Goal: Task Accomplishment & Management: Use online tool/utility

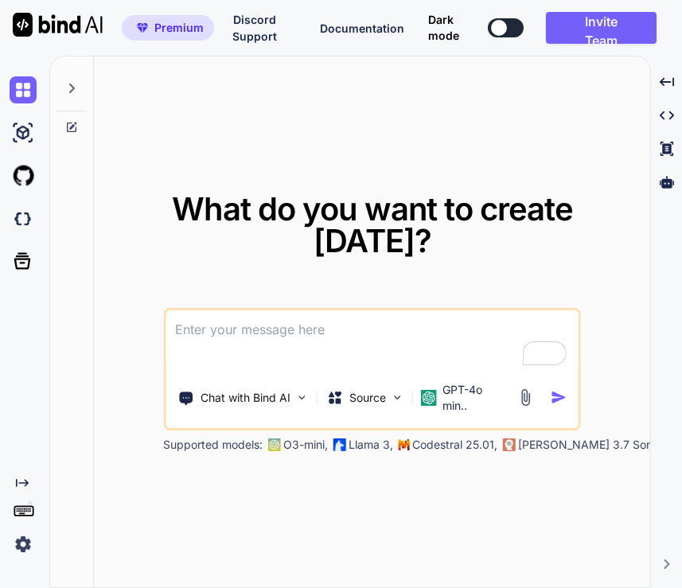
click at [28, 544] on img at bounding box center [23, 544] width 27 height 27
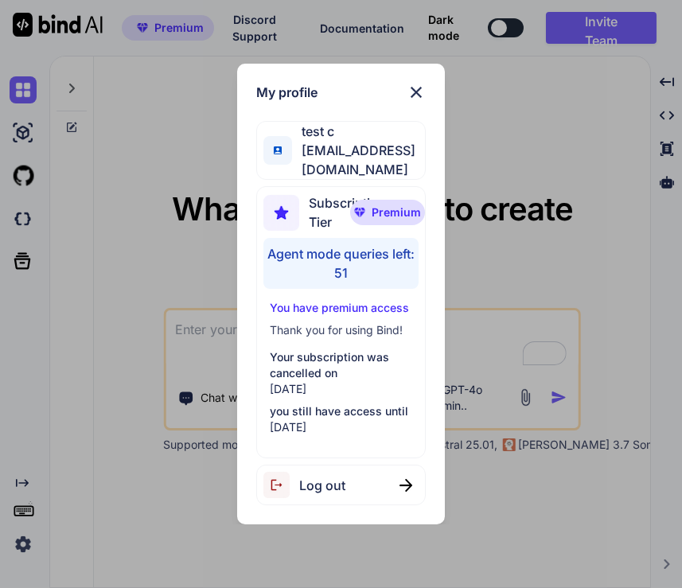
click at [123, 203] on div "My profile test c [EMAIL_ADDRESS][DOMAIN_NAME] Subscription Tier Premium Agent …" at bounding box center [341, 294] width 682 height 588
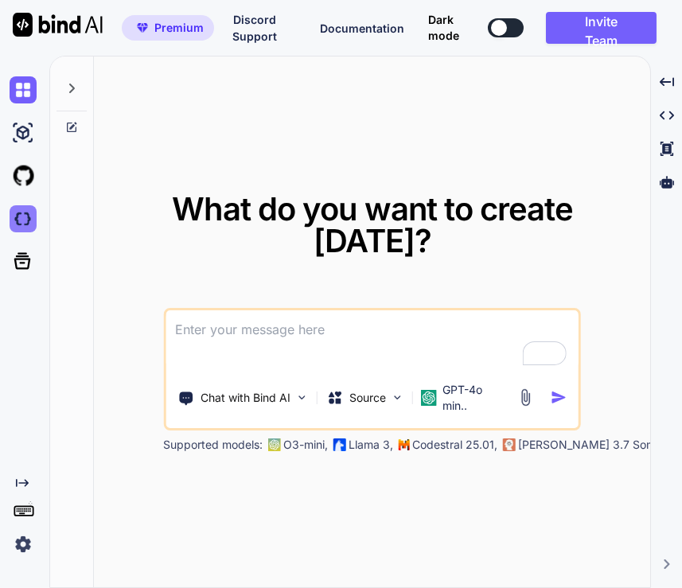
click at [16, 222] on img at bounding box center [23, 218] width 27 height 27
click at [670, 144] on icon at bounding box center [666, 149] width 13 height 14
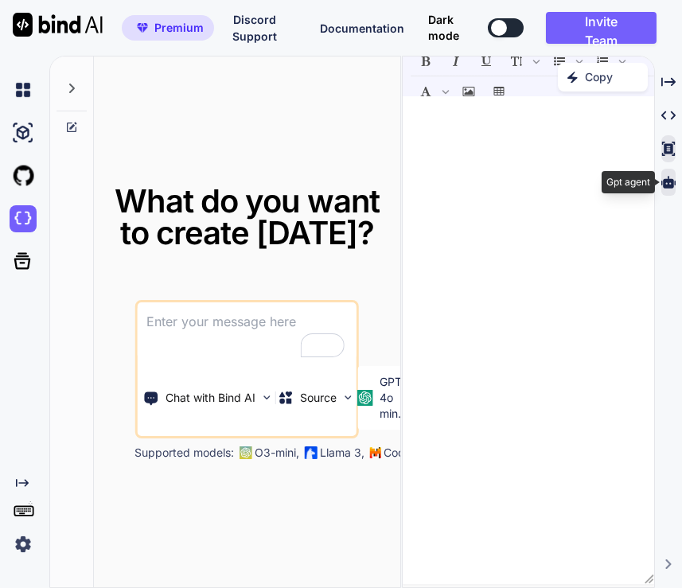
click at [666, 183] on icon at bounding box center [668, 182] width 14 height 14
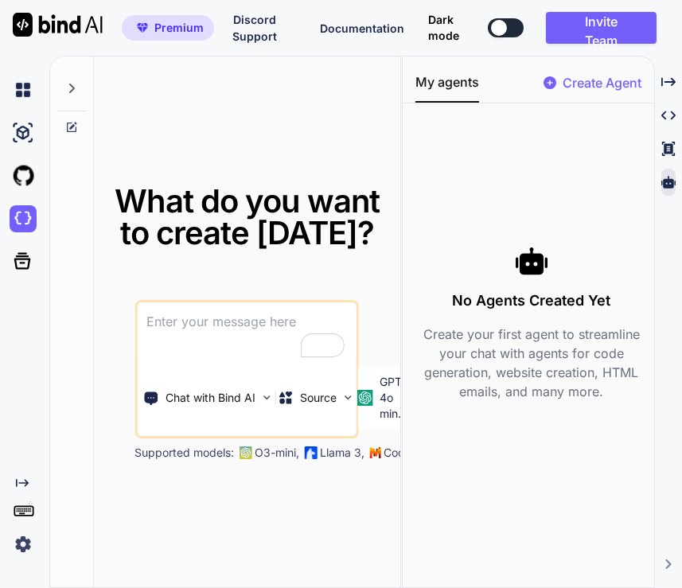
click at [579, 88] on p "Create Agent" at bounding box center [602, 82] width 79 height 19
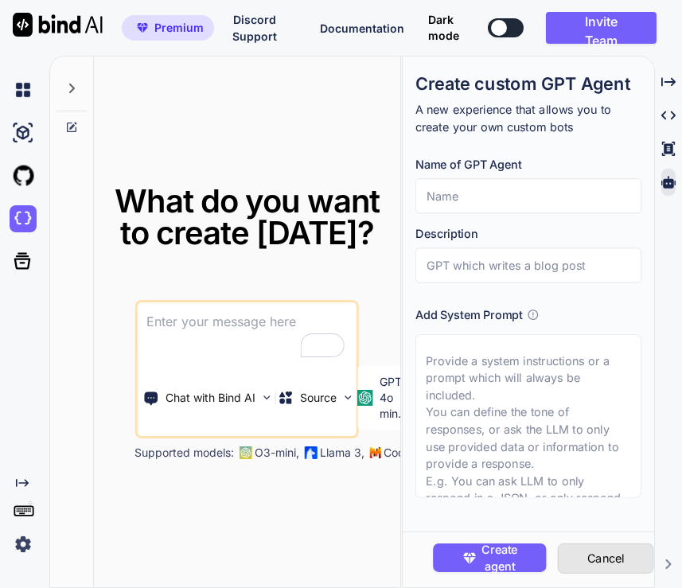
click at [600, 552] on button "Cancel" at bounding box center [606, 559] width 96 height 30
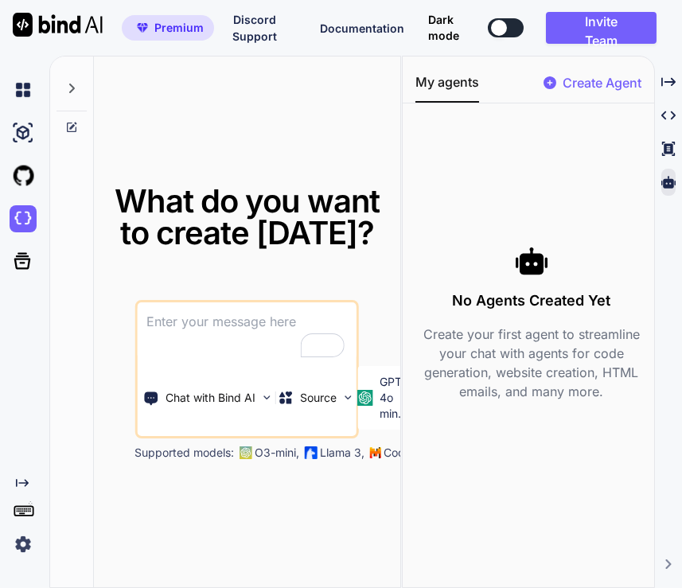
click at [579, 83] on p "Create Agent" at bounding box center [602, 82] width 79 height 19
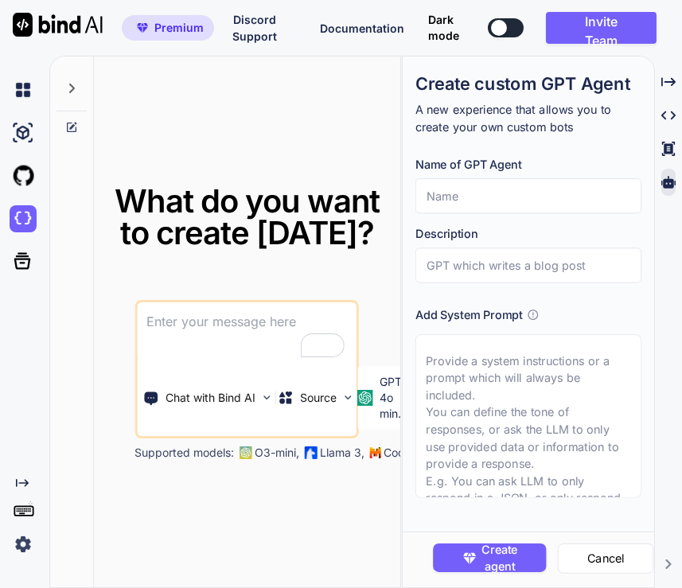
click at [505, 195] on input "text" at bounding box center [528, 195] width 226 height 35
type input "hi"
click at [490, 261] on input "text" at bounding box center [528, 265] width 226 height 35
type input "hi"
click at [505, 387] on textarea at bounding box center [528, 415] width 226 height 163
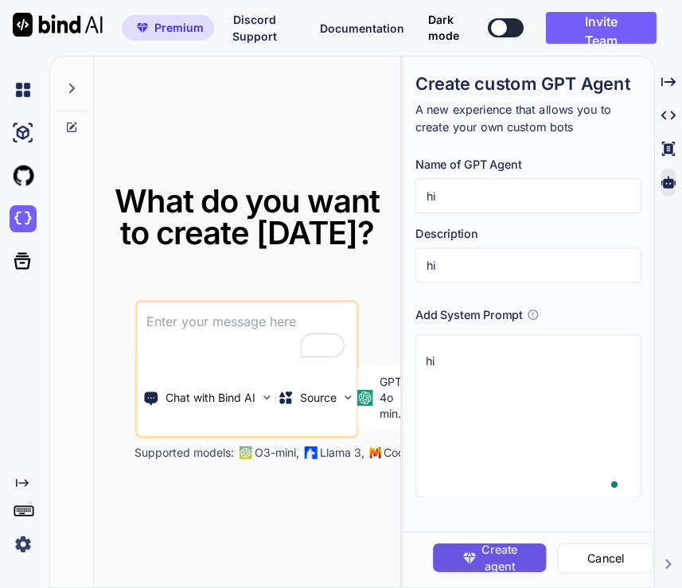
type textarea "hi"
click at [516, 565] on span "Create agent" at bounding box center [500, 557] width 36 height 34
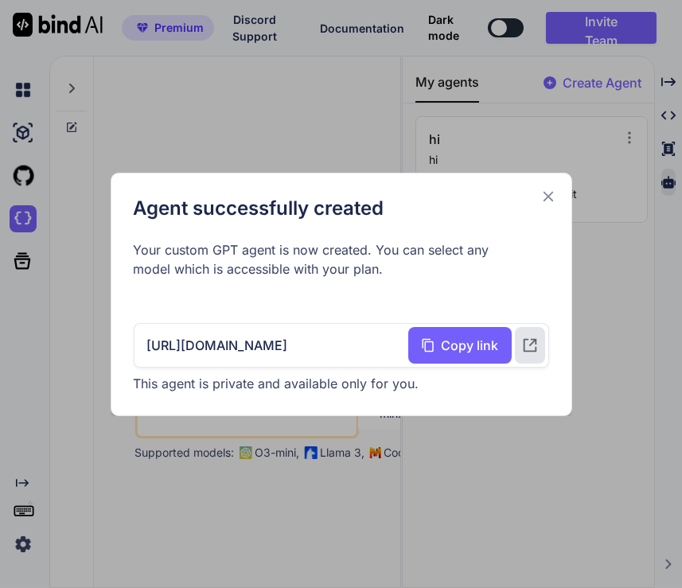
click at [551, 201] on icon at bounding box center [549, 197] width 18 height 18
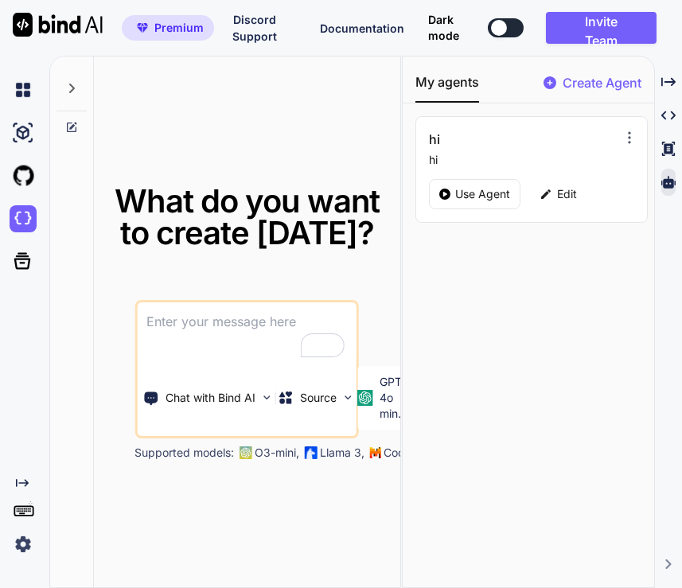
click at [624, 135] on icon at bounding box center [630, 138] width 16 height 16
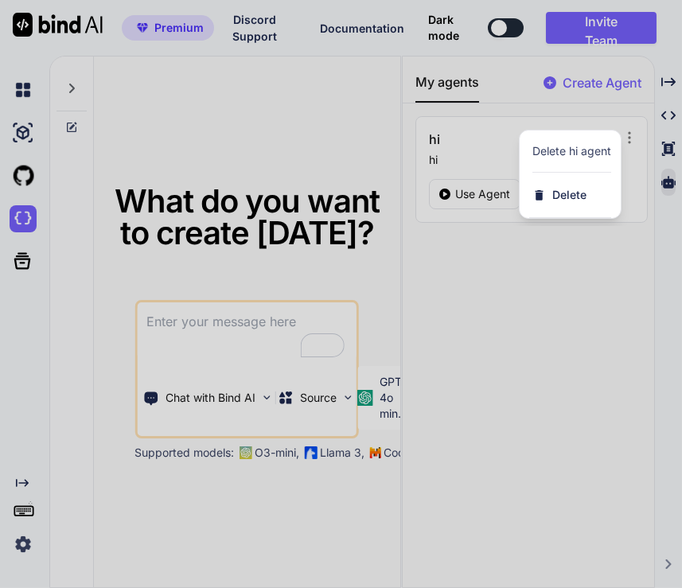
click at [555, 298] on div at bounding box center [341, 294] width 682 height 588
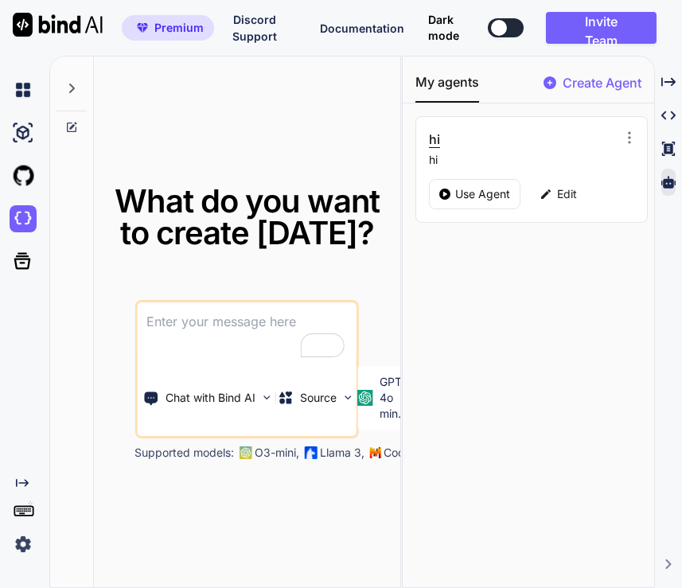
click at [482, 138] on h3 "hi" at bounding box center [496, 139] width 135 height 19
click at [509, 152] on p "hi" at bounding box center [525, 160] width 193 height 16
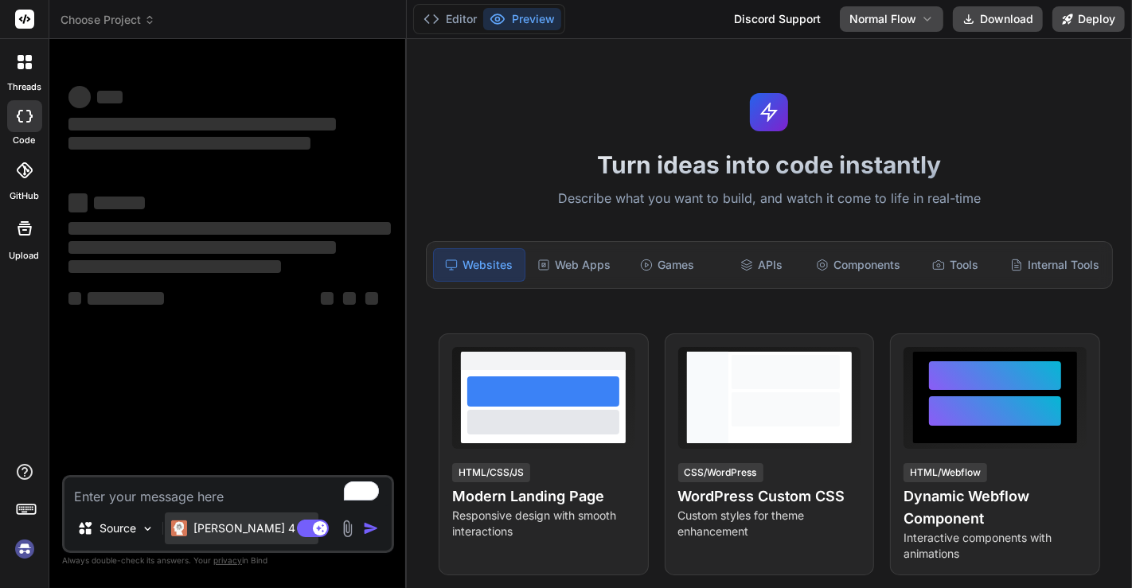
click at [230, 522] on p "Claude 4 S.." at bounding box center [252, 529] width 119 height 16
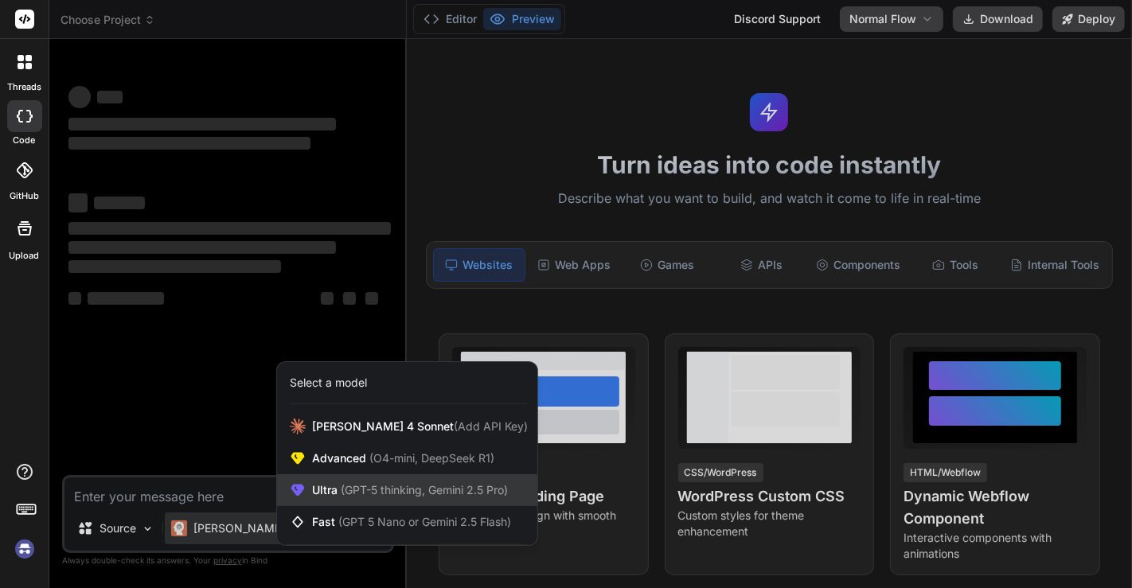
click at [323, 495] on span "Ultra (GPT-5 thinking, Gemini 2.5 Pro)" at bounding box center [410, 490] width 196 height 16
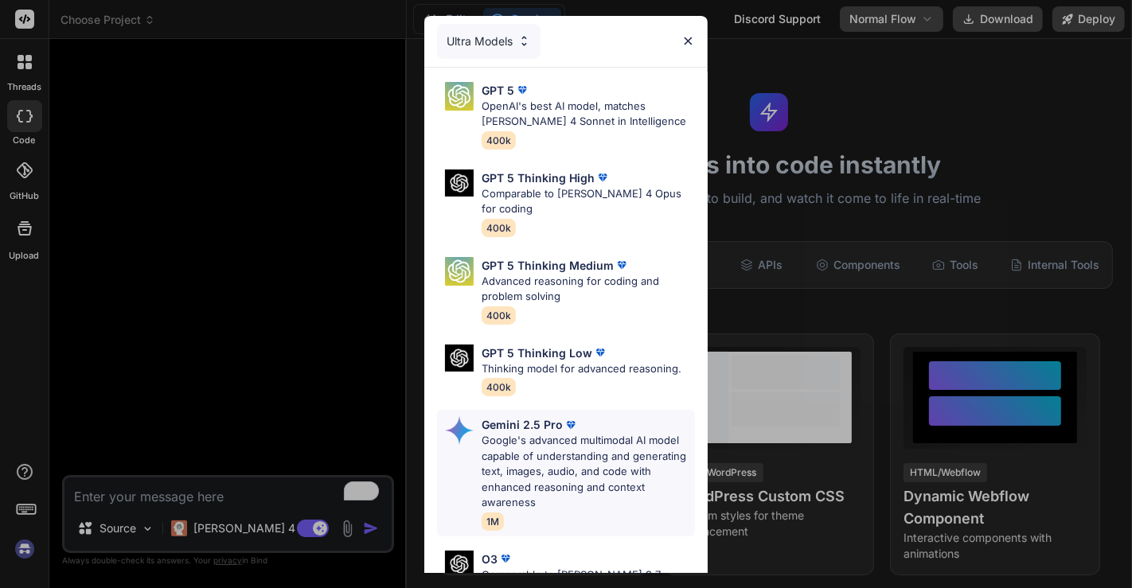
click at [494, 440] on p "Google's advanced multimodal AI model capable of understanding and generating t…" at bounding box center [588, 472] width 213 height 78
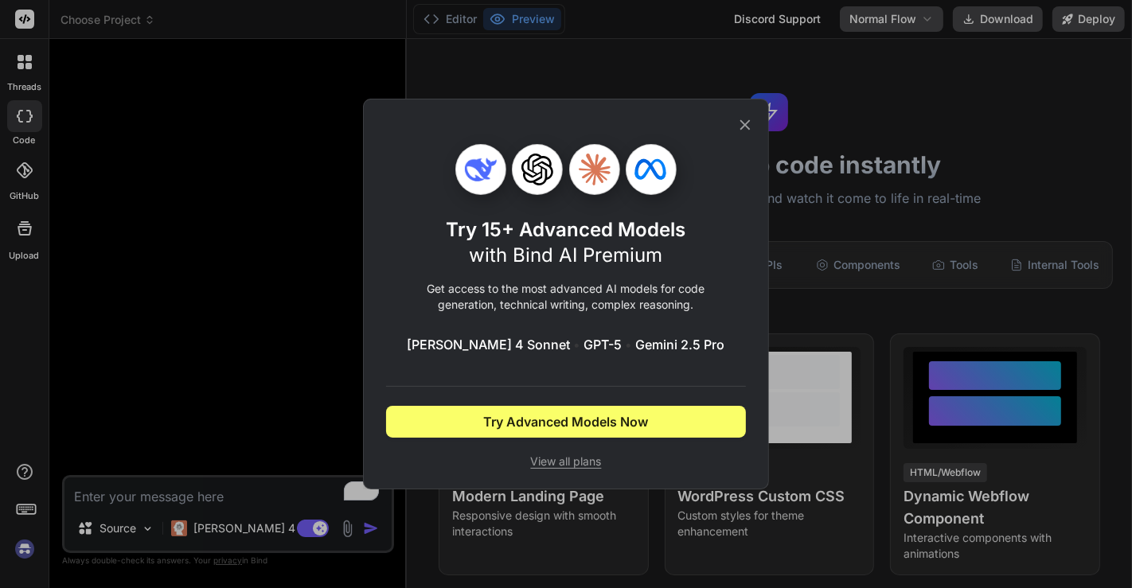
click at [232, 339] on div "Try 15+ Advanced Models with Bind AI Premium Get access to the most advanced AI…" at bounding box center [566, 294] width 1132 height 588
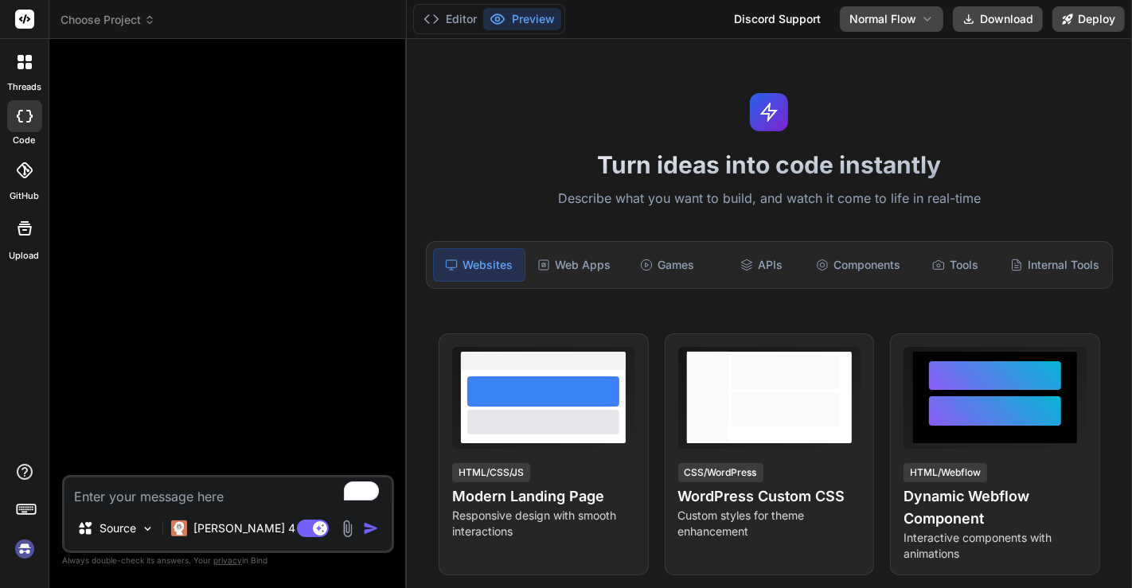
click at [232, 339] on div at bounding box center [229, 263] width 329 height 423
type textarea "x"
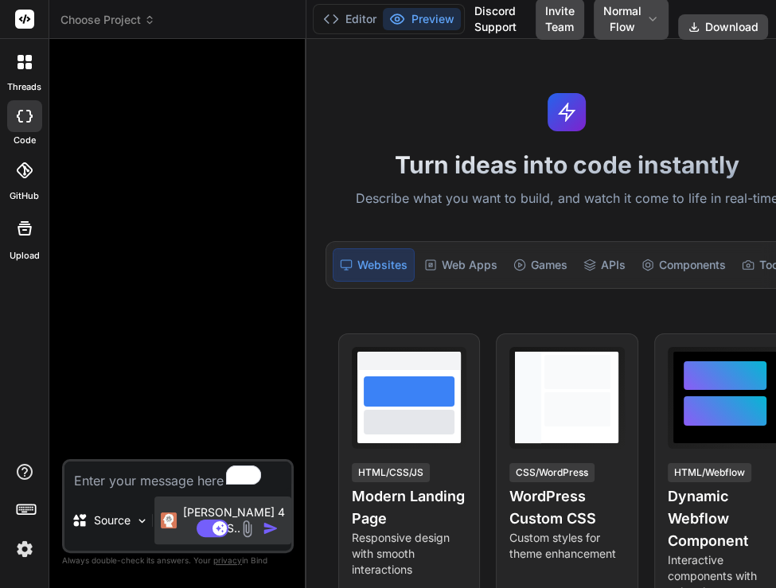
click at [173, 523] on img at bounding box center [169, 521] width 16 height 16
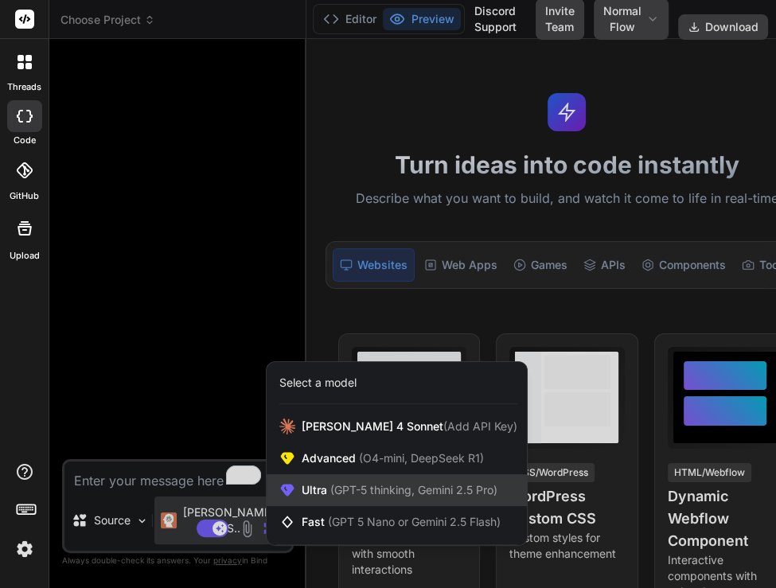
click at [375, 483] on span "(GPT-5 thinking, Gemini 2.5 Pro)" at bounding box center [412, 490] width 170 height 14
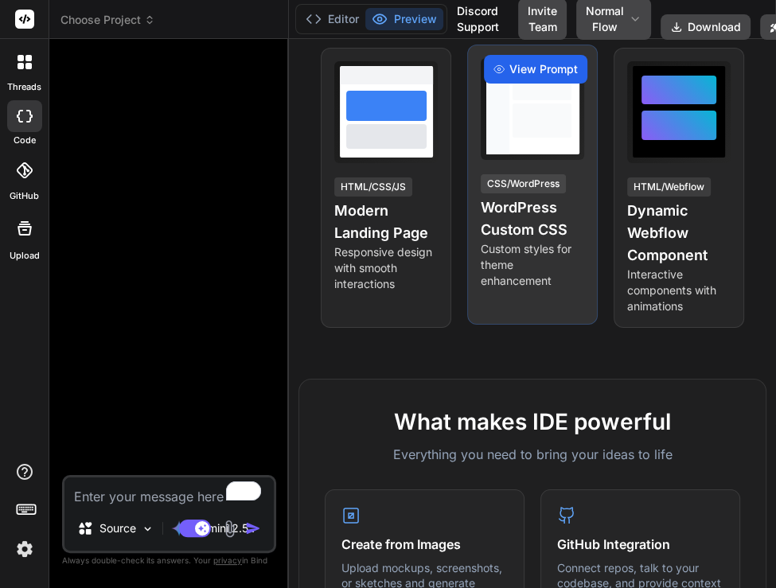
scroll to position [287, 0]
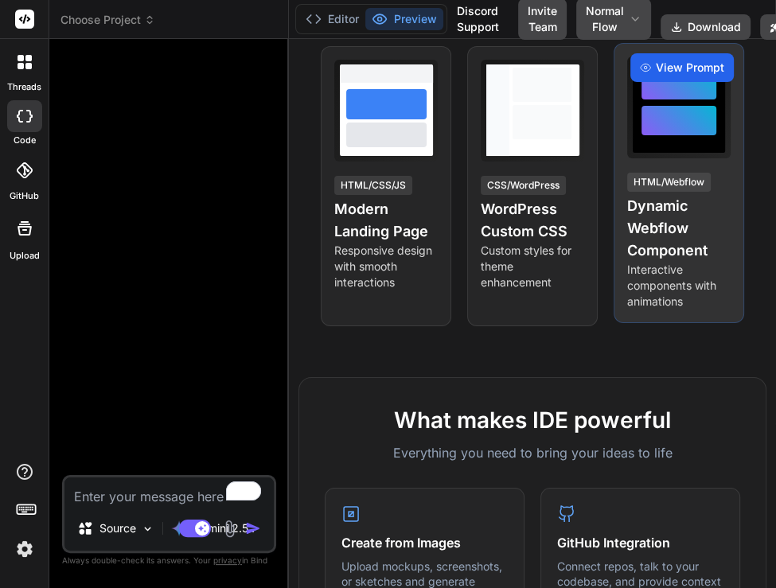
click at [670, 76] on span "View Prompt" at bounding box center [690, 68] width 68 height 16
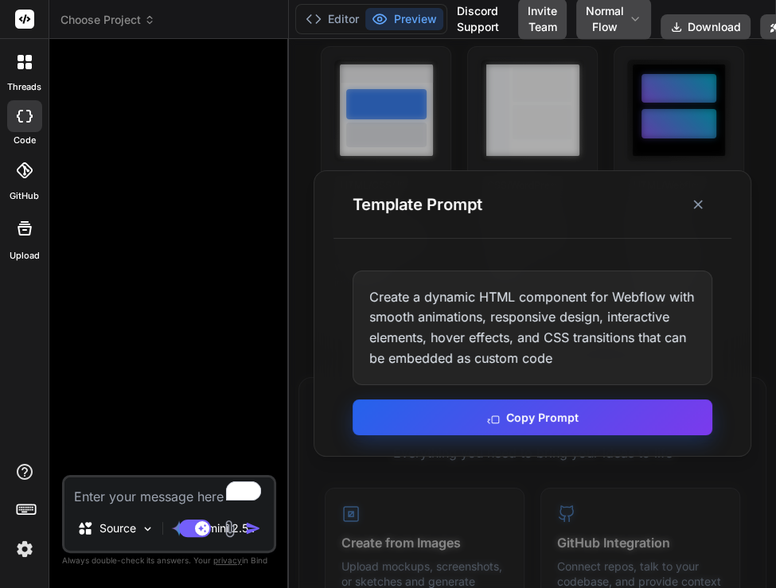
click at [561, 420] on button "Copy Prompt" at bounding box center [533, 418] width 361 height 36
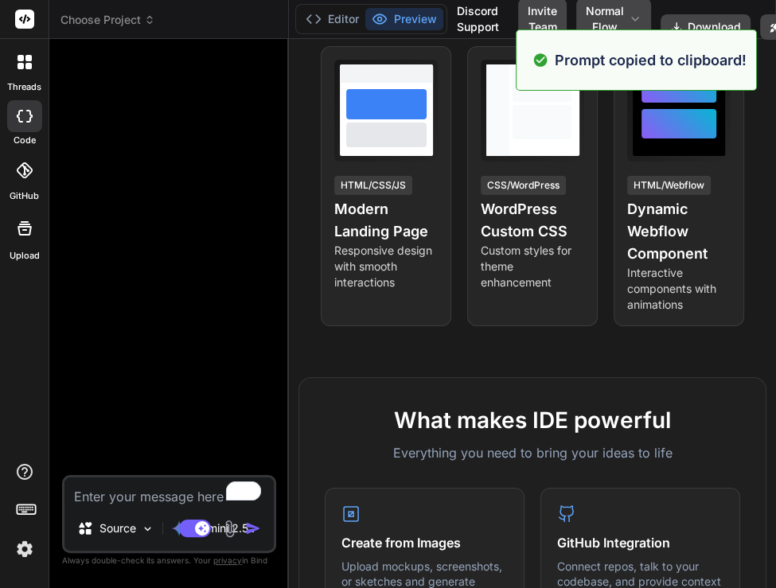
click at [108, 505] on textarea "To enrich screen reader interactions, please activate Accessibility in Grammarl…" at bounding box center [168, 492] width 209 height 29
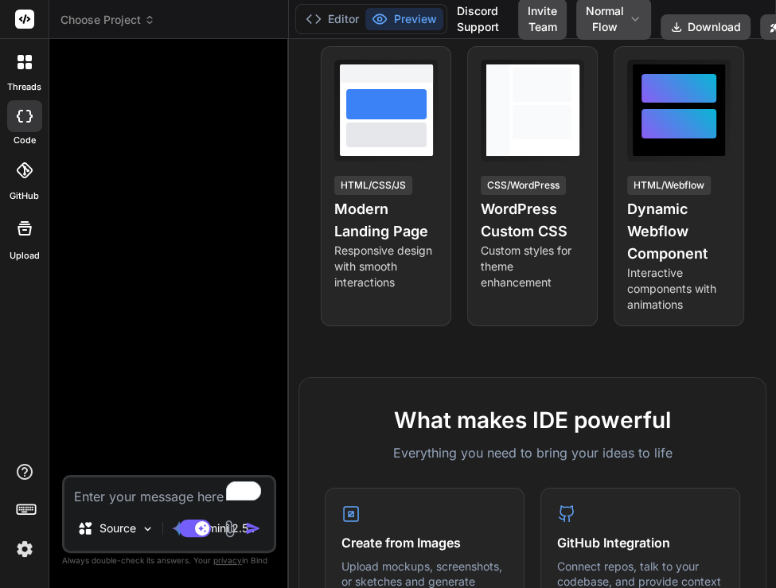
click at [125, 499] on textarea "To enrich screen reader interactions, please activate Accessibility in Grammarl…" at bounding box center [168, 492] width 209 height 29
paste textarea "Create a dynamic HTML component for Webflow with smooth animations, responsive …"
type textarea "x"
type textarea "Create a dynamic HTML component for Webflow with smooth animations, responsive …"
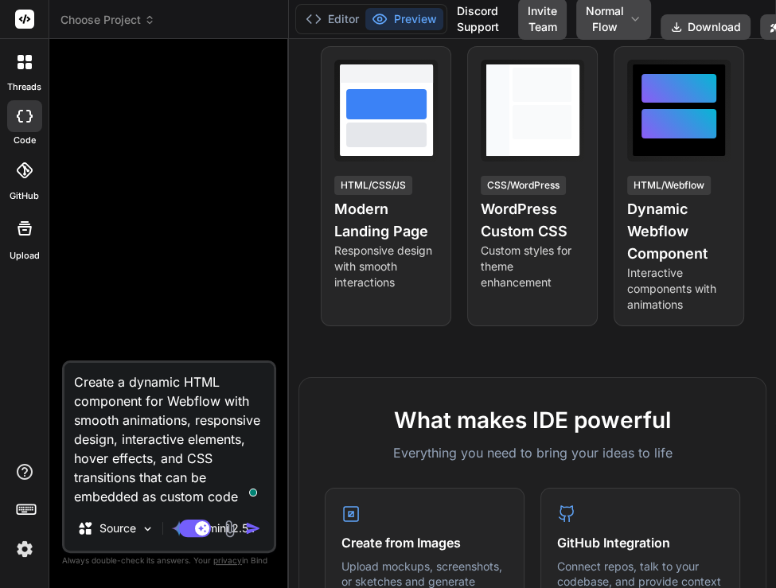
type textarea "x"
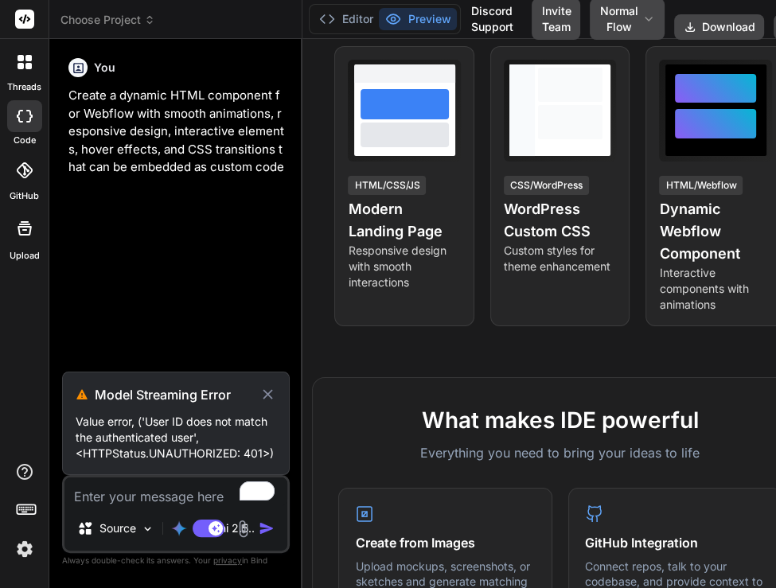
click at [23, 549] on img at bounding box center [24, 549] width 27 height 27
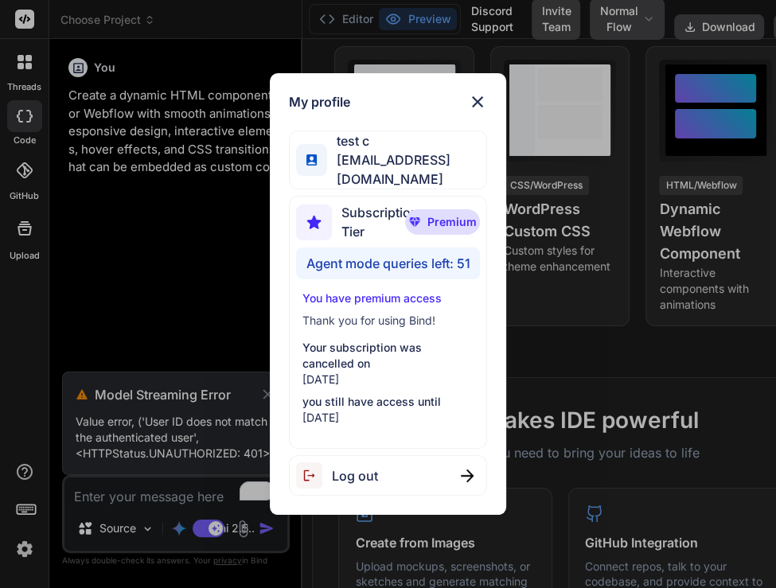
click at [437, 467] on div "Log out" at bounding box center [388, 475] width 199 height 41
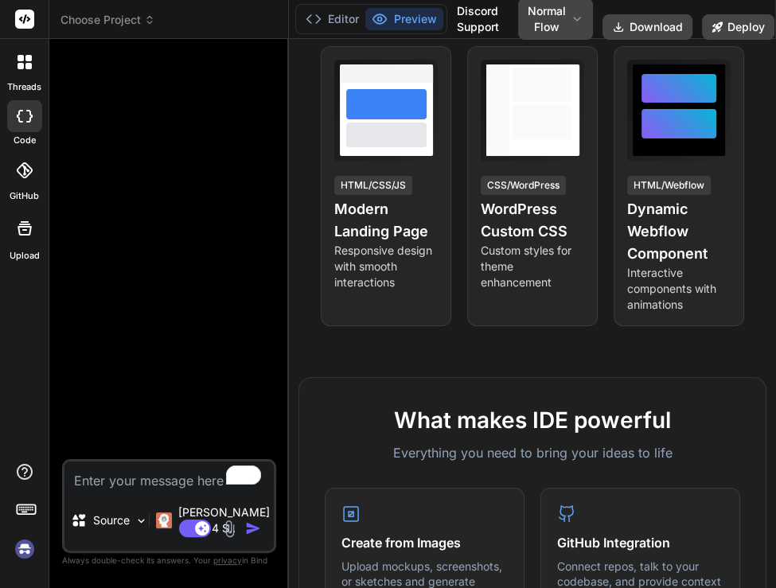
click at [29, 544] on img at bounding box center [24, 549] width 27 height 27
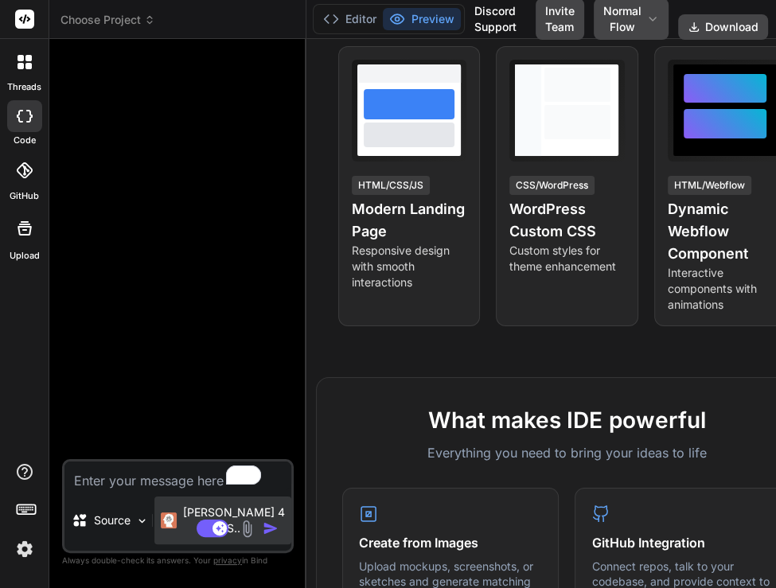
click at [170, 523] on div "[PERSON_NAME] 4 S.." at bounding box center [222, 521] width 137 height 48
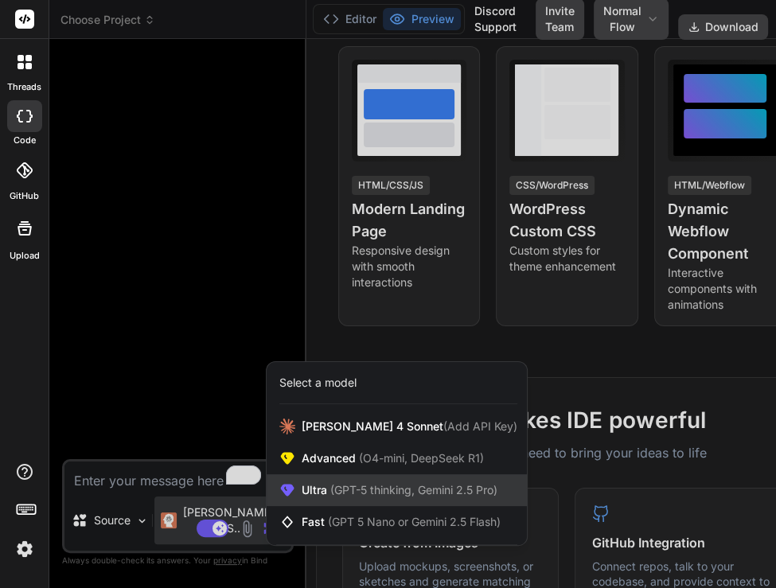
click at [368, 502] on div "Ultra (GPT-5 thinking, Gemini 2.5 Pro)" at bounding box center [397, 490] width 260 height 32
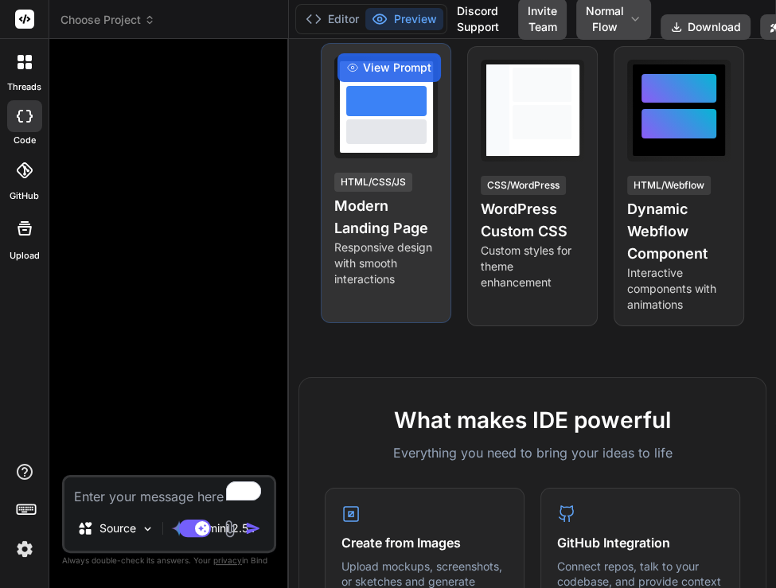
scroll to position [193, 0]
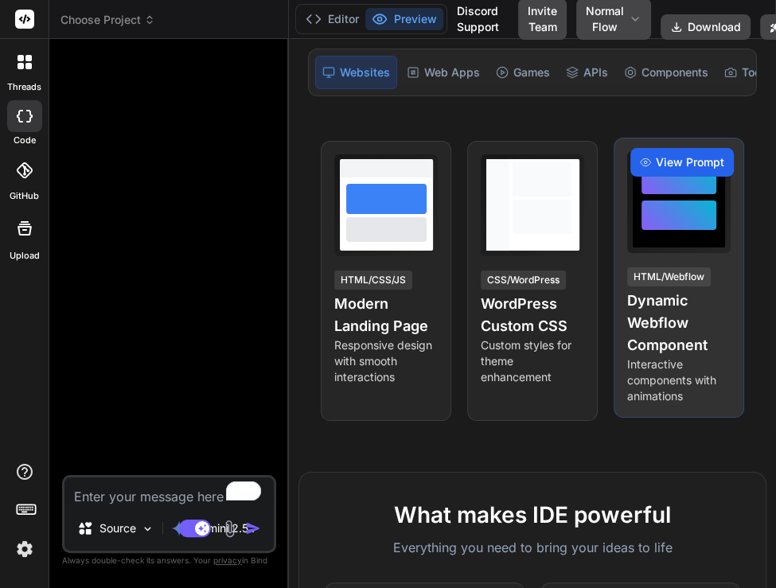
click at [692, 164] on div "View Prompt" at bounding box center [681, 162] width 103 height 29
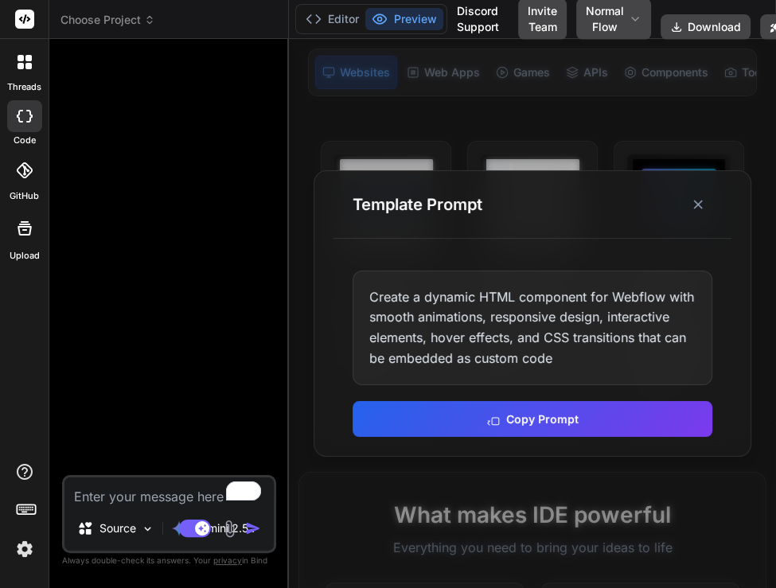
click at [96, 496] on textarea "To enrich screen reader interactions, please activate Accessibility in Grammarl…" at bounding box center [168, 492] width 209 height 29
paste textarea "Create a dynamic HTML component for Webflow with smooth animations, responsive …"
type textarea "x"
type textarea "Create a dynamic HTML component for Webflow with smooth animations, responsive …"
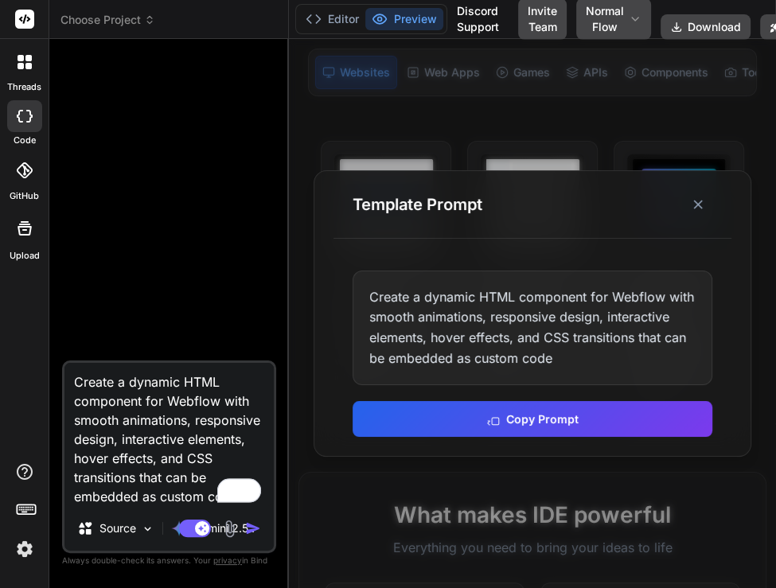
type textarea "x"
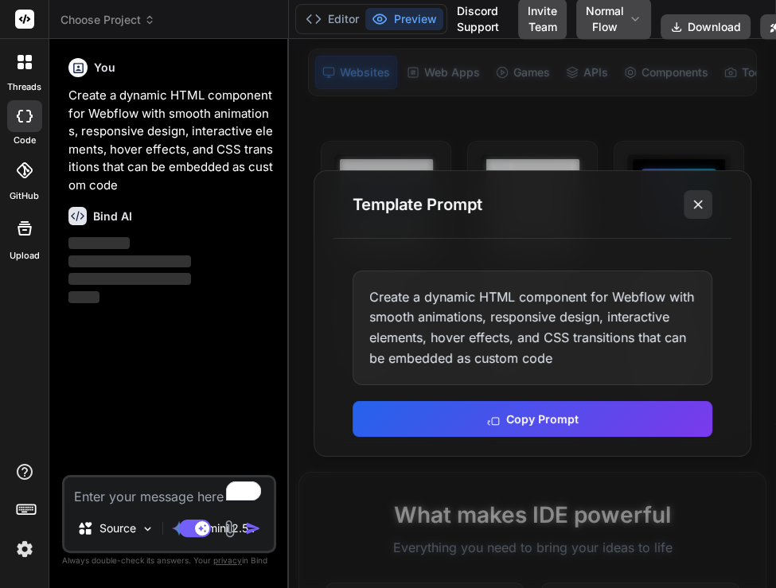
click at [698, 201] on icon at bounding box center [698, 205] width 16 height 16
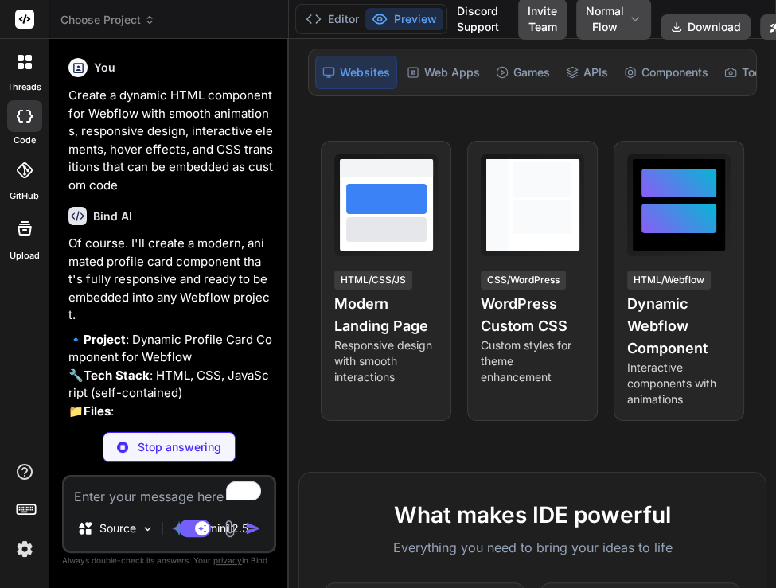
scroll to position [142, 0]
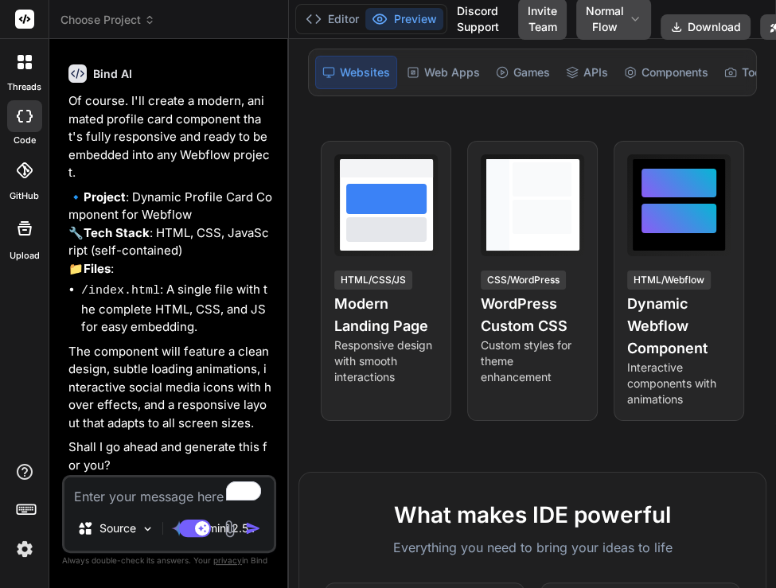
click at [120, 493] on textarea "To enrich screen reader interactions, please activate Accessibility in Grammarl…" at bounding box center [168, 492] width 209 height 29
type textarea "x"
type textarea "o"
type textarea "x"
type textarea "ok"
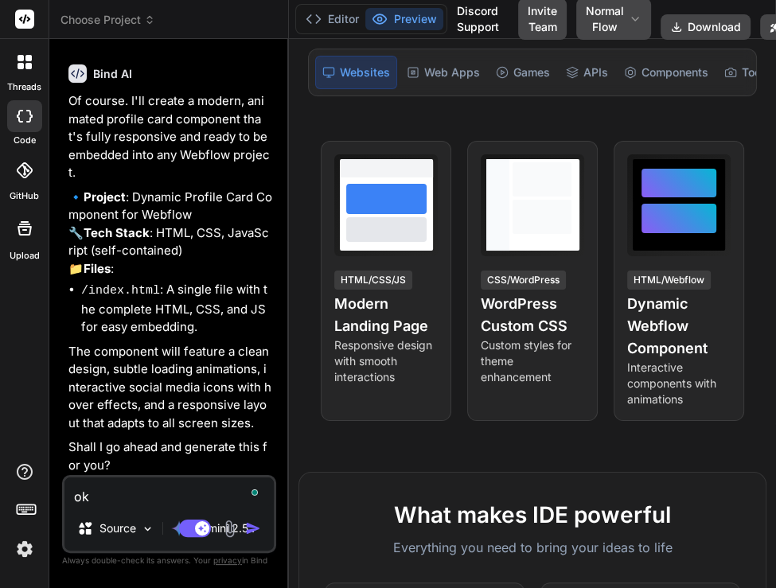
type textarea "x"
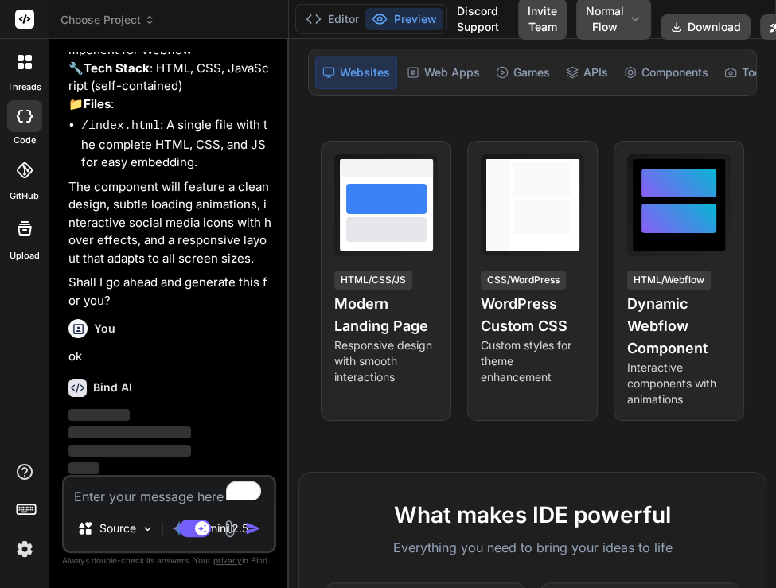
click at [121, 489] on textarea "To enrich screen reader interactions, please activate Accessibility in Grammarl…" at bounding box center [168, 492] width 209 height 29
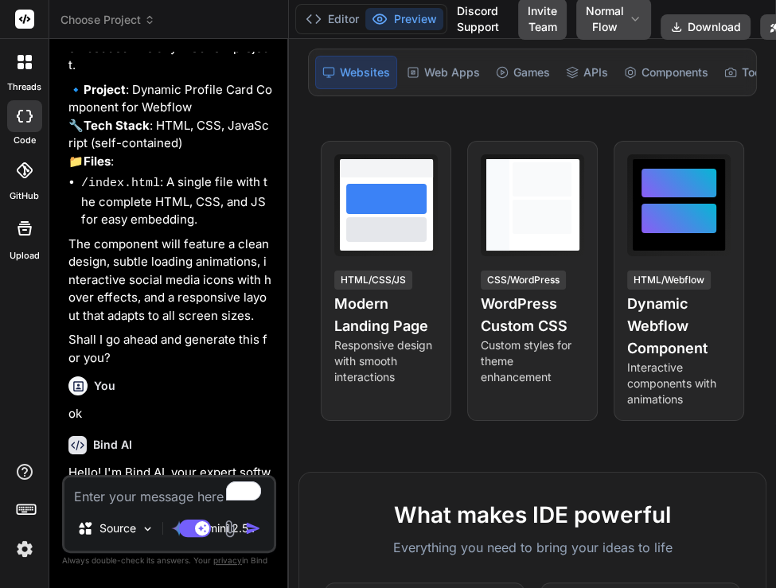
scroll to position [494, 0]
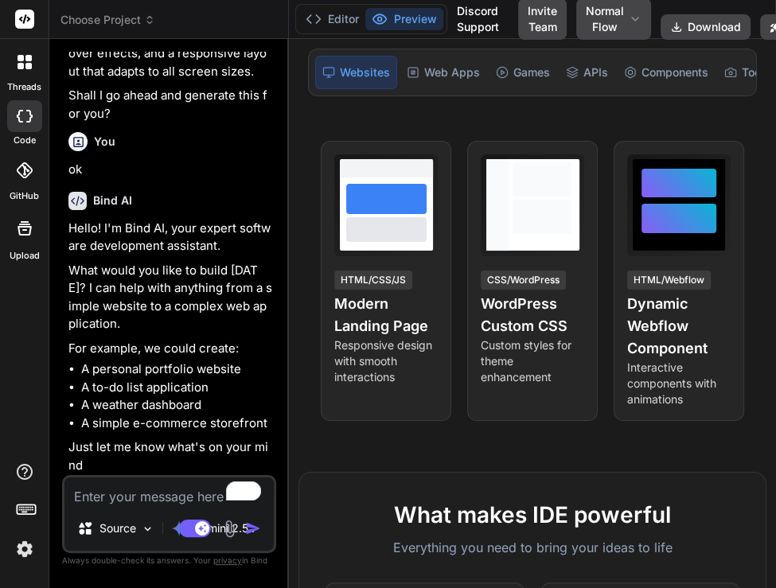
click at [124, 499] on textarea "To enrich screen reader interactions, please activate Accessibility in Grammarl…" at bounding box center [168, 492] width 209 height 29
type textarea "x"
type textarea "y"
type textarea "x"
type textarea "ye"
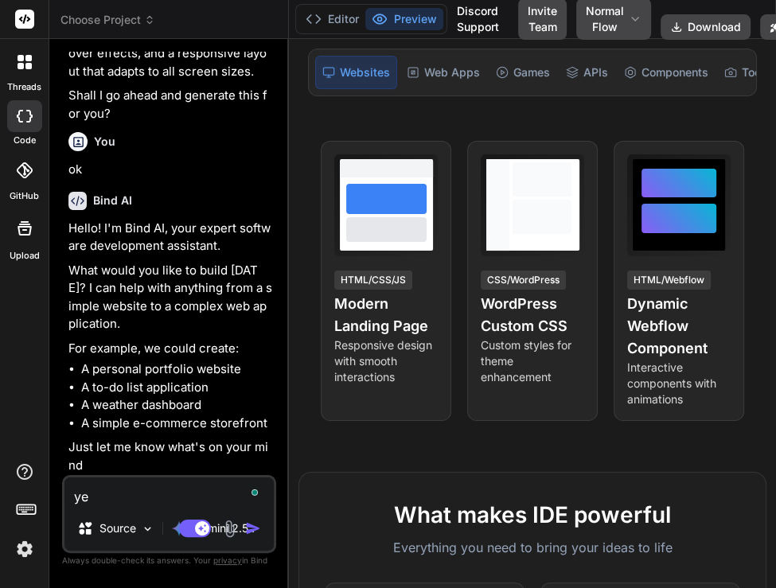
type textarea "x"
type textarea "yes"
type textarea "x"
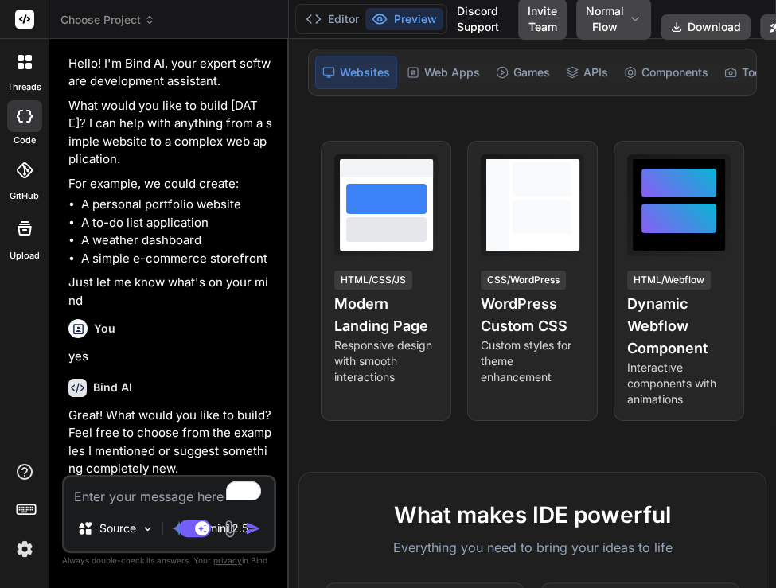
scroll to position [662, 0]
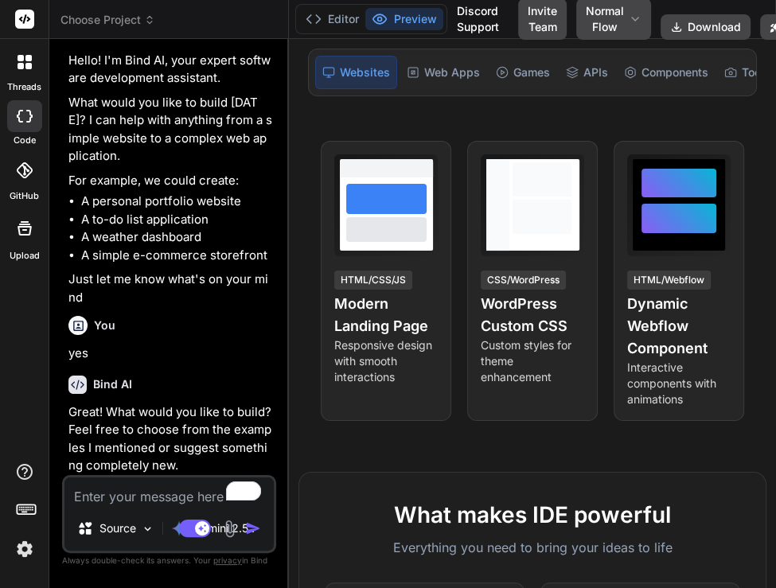
click at [168, 499] on textarea "To enrich screen reader interactions, please activate Accessibility in Grammarl…" at bounding box center [168, 492] width 209 height 29
paste textarea "Create a dynamic HTML component for Webflow with smooth animations, responsive …"
type textarea "x"
type textarea "Create a dynamic HTML component for Webflow with smooth animations, responsive …"
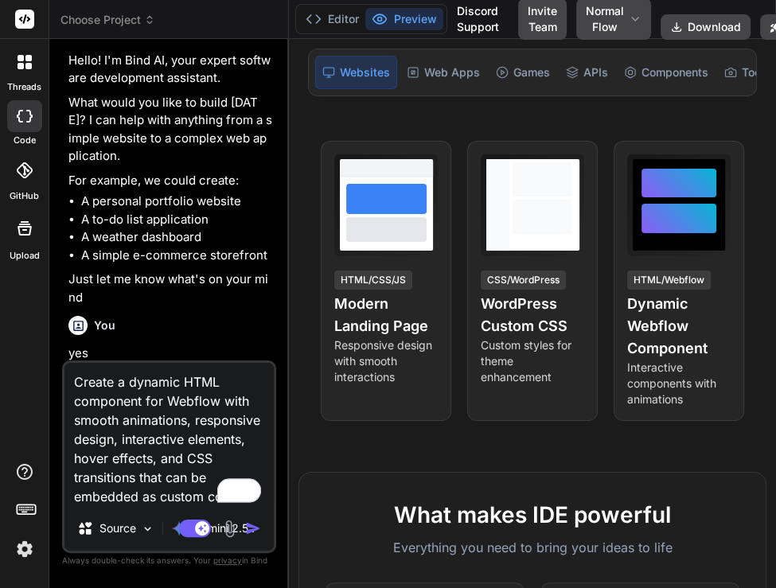
type textarea "x"
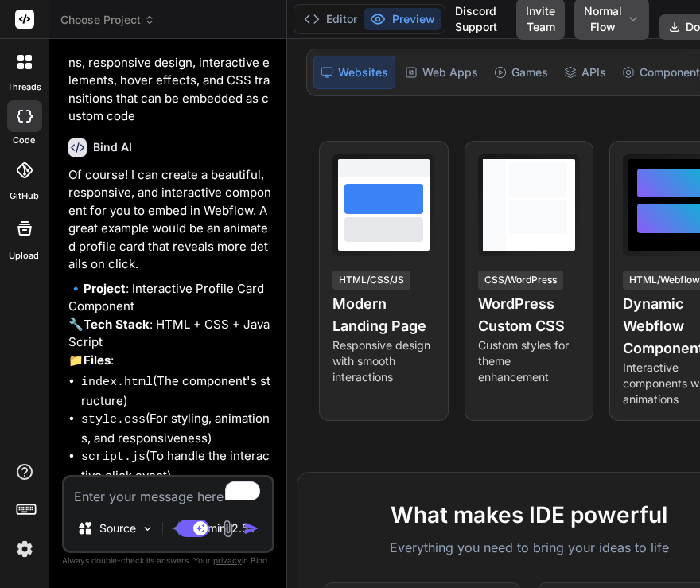
scroll to position [1319, 0]
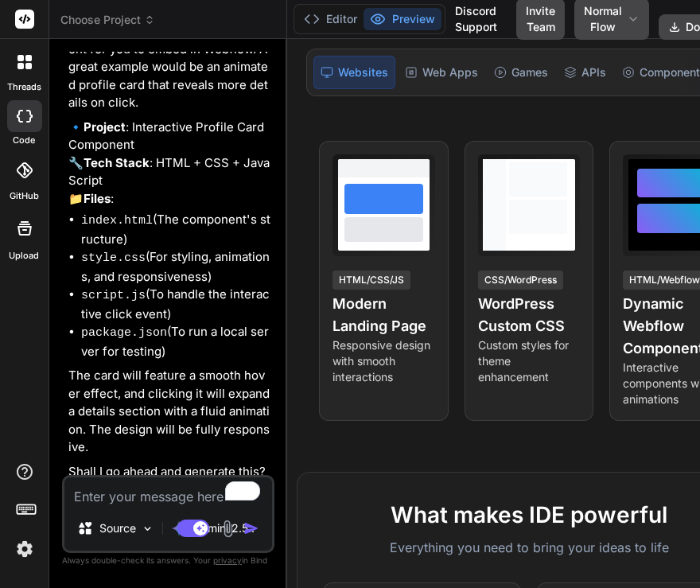
click at [143, 508] on div "Source Gemini 2.5.. Agent Mode. When this toggle is activated, AI automatically…" at bounding box center [168, 514] width 213 height 78
click at [157, 497] on textarea "To enrich screen reader interactions, please activate Accessibility in Grammarl…" at bounding box center [168, 492] width 208 height 29
type textarea "x"
type textarea "y"
type textarea "x"
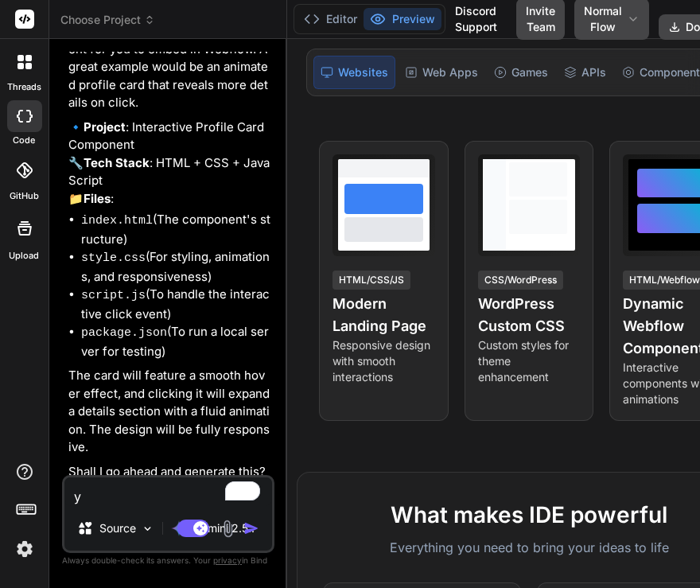
type textarea "ye"
type textarea "x"
type textarea "yes"
type textarea "x"
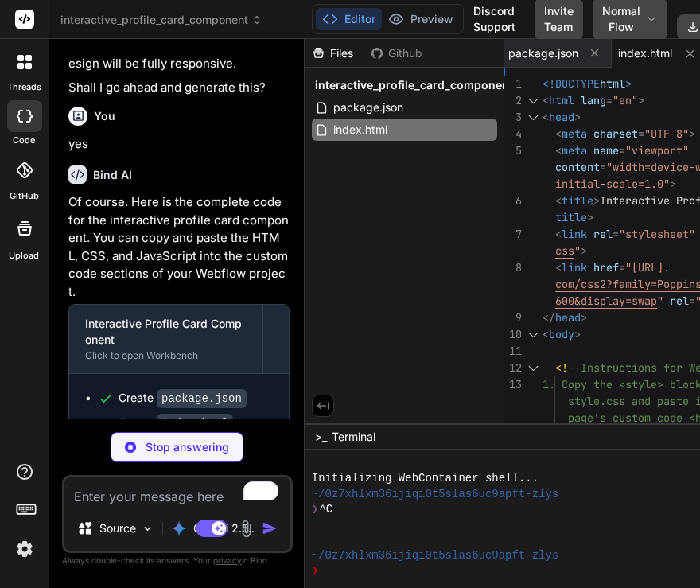
scroll to position [1603, 0]
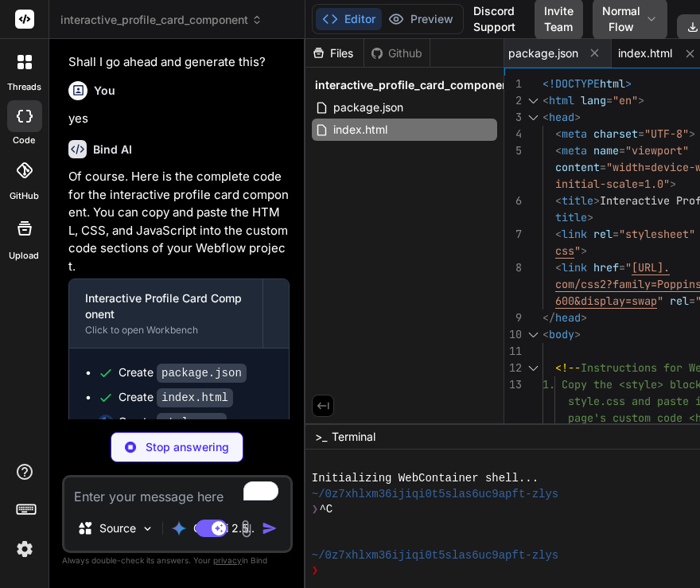
type textarea "x"
type textarea "max-width: 300px; } }"
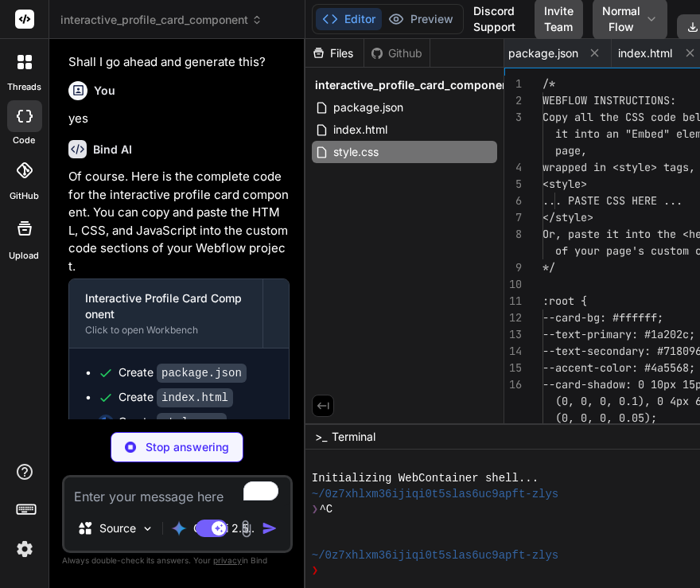
scroll to position [0, 98]
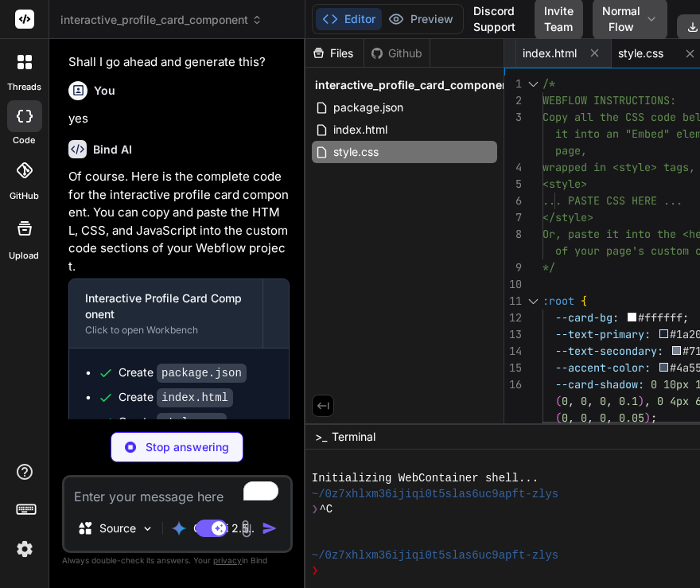
type textarea "x"
type textarea "was not found.'); } });"
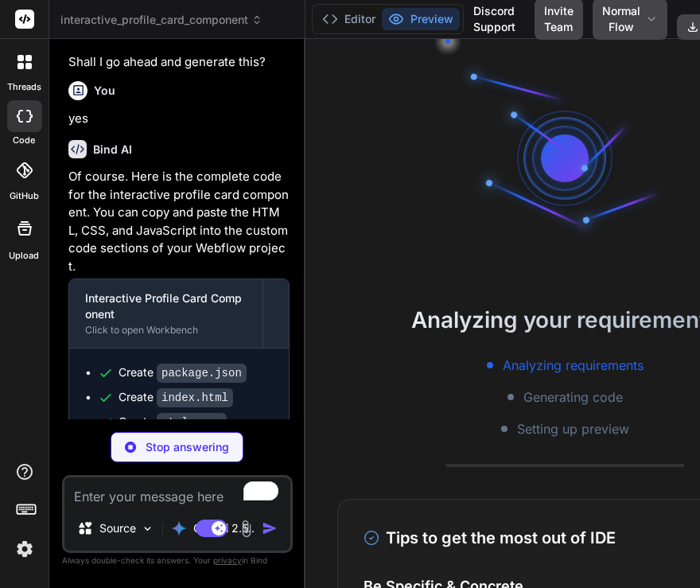
scroll to position [0, 193]
type textarea "x"
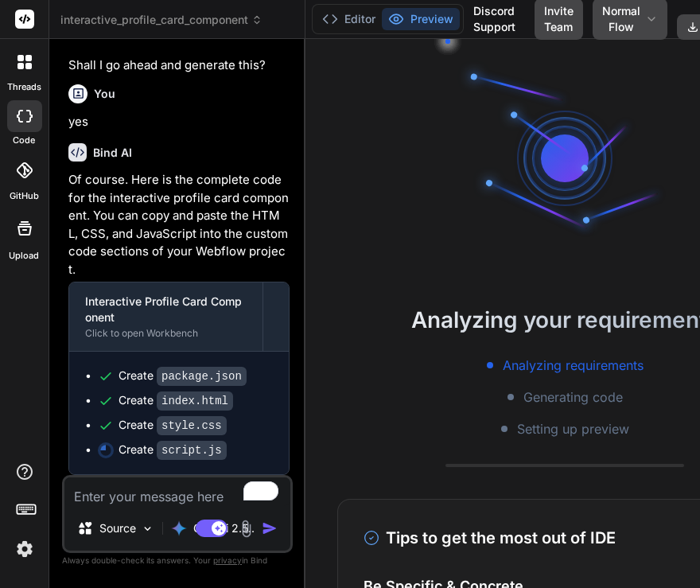
scroll to position [76, 0]
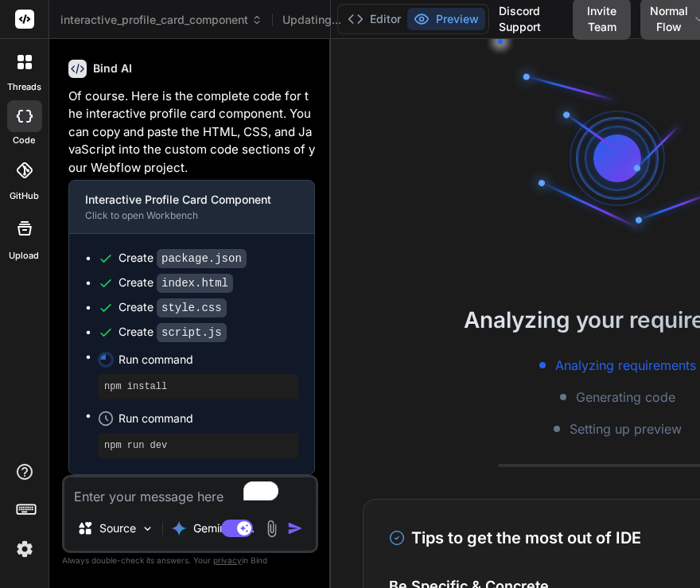
type textarea "});"
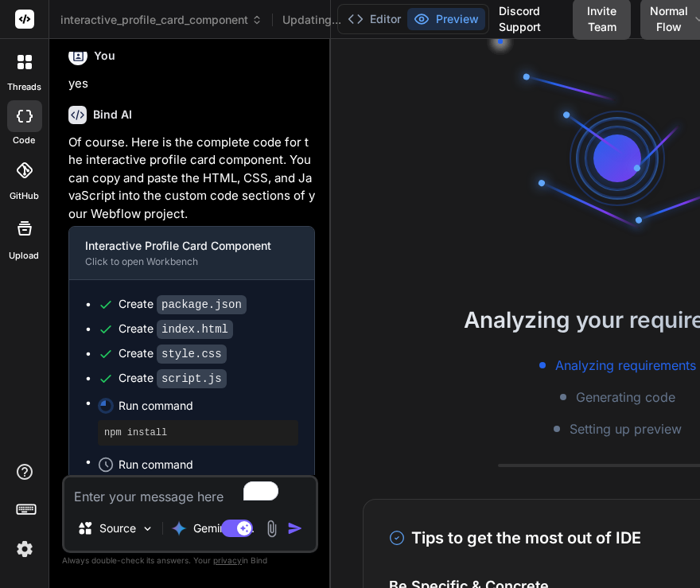
scroll to position [0, 141]
type textarea "x"
type textarea "found.'); } });"
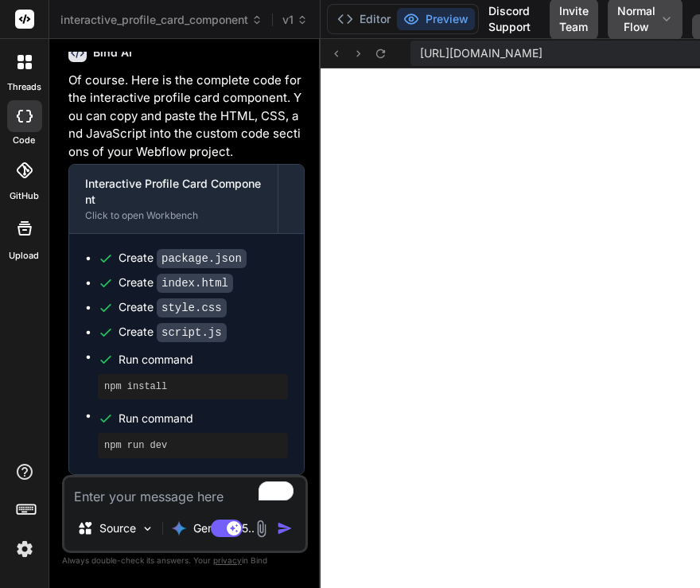
scroll to position [889, 0]
click at [115, 498] on textarea "To enrich screen reader interactions, please activate Accessibility in Grammarl…" at bounding box center [184, 492] width 241 height 29
type textarea "x"
type textarea "a"
type textarea "x"
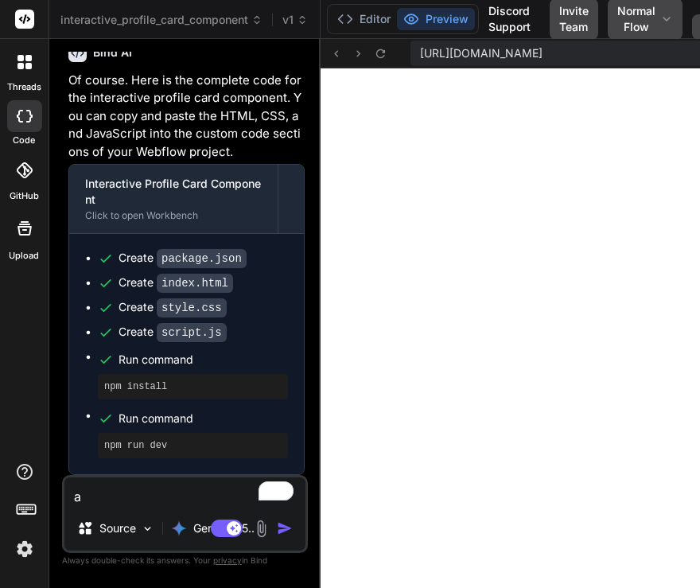
type textarea "ad"
type textarea "x"
type textarea "add"
type textarea "x"
type textarea "add"
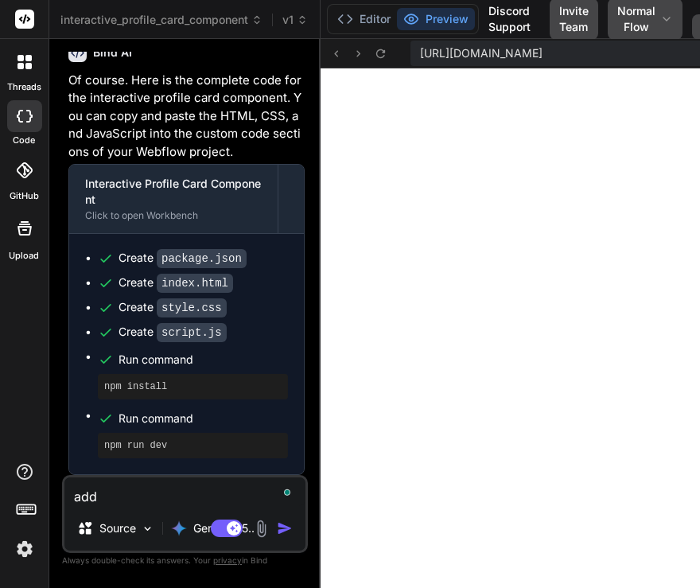
type textarea "x"
type textarea "add g"
type textarea "x"
type textarea "add gr"
type textarea "x"
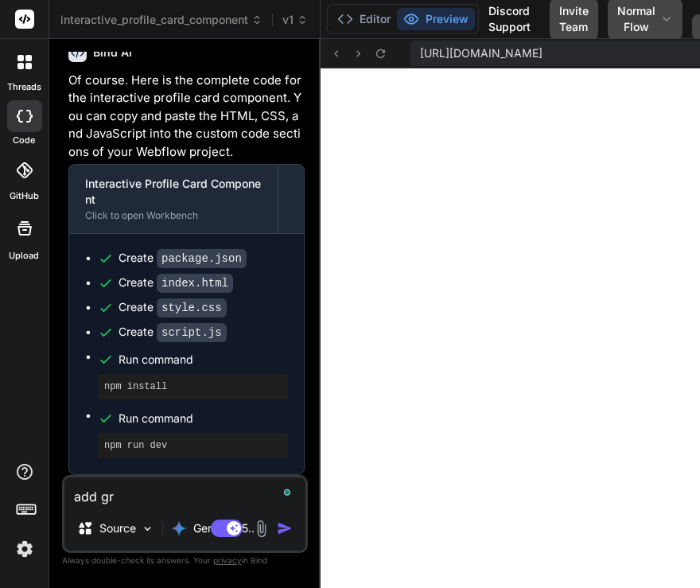
type textarea "add gre"
type textarea "x"
type textarea "add gree"
type textarea "x"
type textarea "add green"
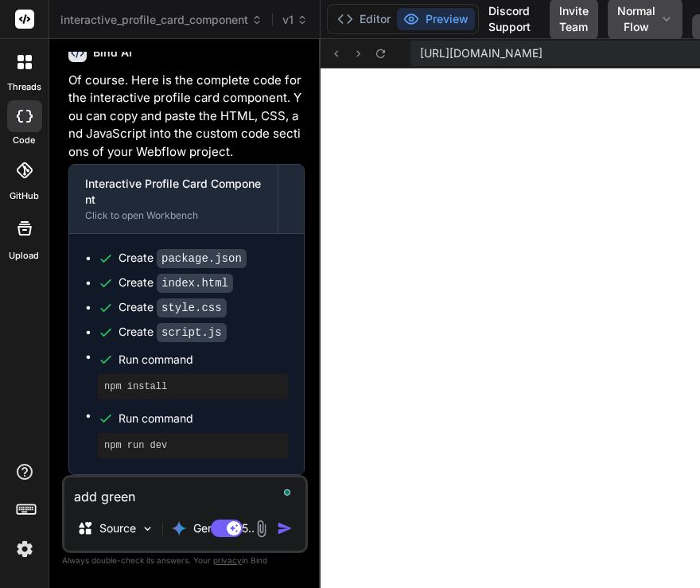
type textarea "x"
type textarea "add green"
type textarea "x"
type textarea "add green b"
type textarea "x"
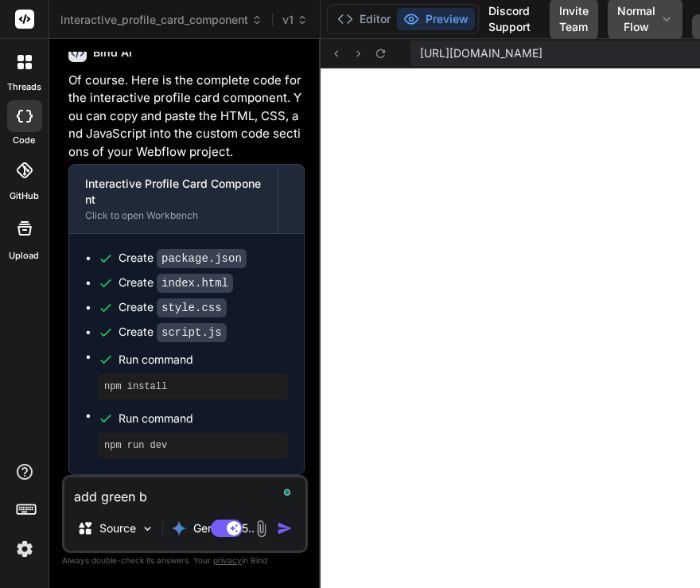
type textarea "add [PERSON_NAME]"
type textarea "x"
type textarea "add green bac"
type textarea "x"
type textarea "add green back"
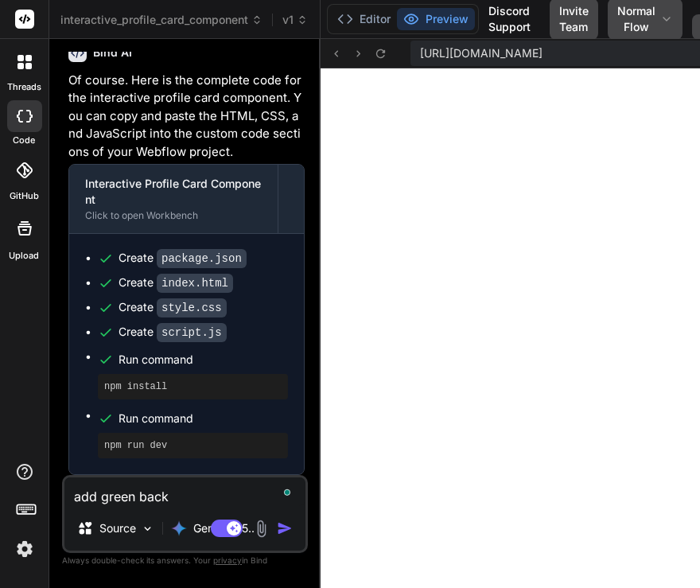
type textarea "x"
type textarea "add green backg"
type textarea "x"
type textarea "add green backgo"
type textarea "x"
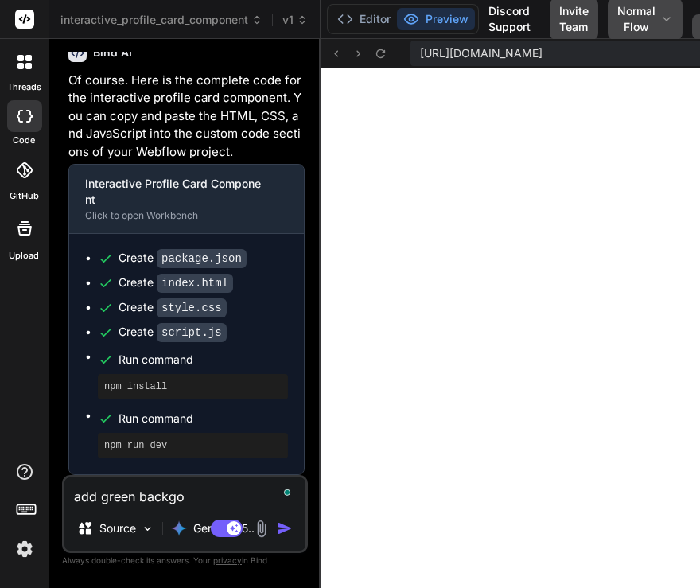
type textarea "add green backgor"
type textarea "x"
type textarea "add green backgoru"
type textarea "x"
type textarea "add green backgorun"
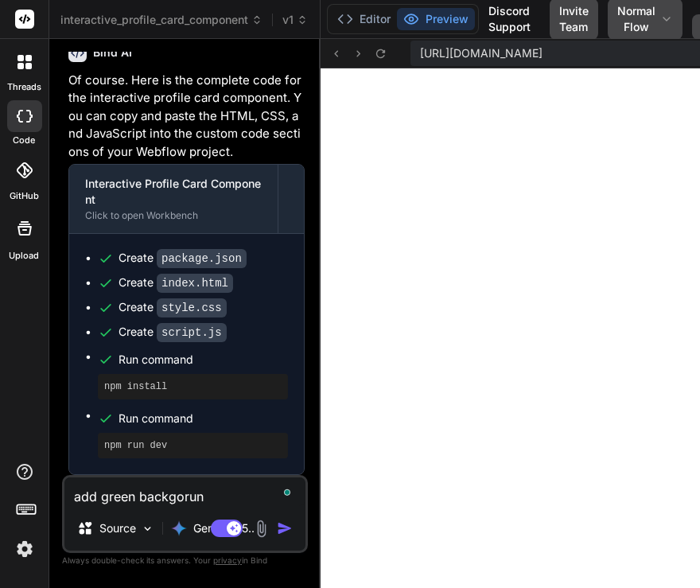
type textarea "x"
type textarea "add green backgorund"
type textarea "x"
type textarea "add green backgorun"
type textarea "x"
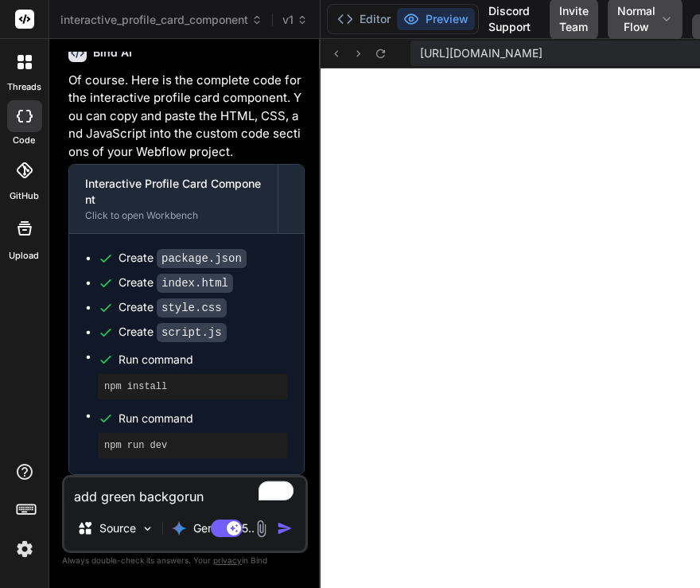
type textarea "add green backgoru"
type textarea "x"
type textarea "add green backgor"
type textarea "x"
type textarea "add green backgo"
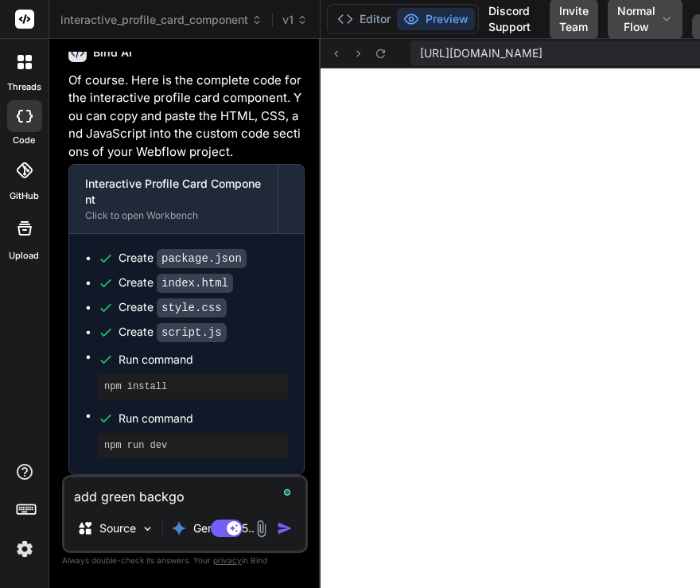
type textarea "x"
type textarea "add green backg"
type textarea "x"
type textarea "add green backgr"
type textarea "x"
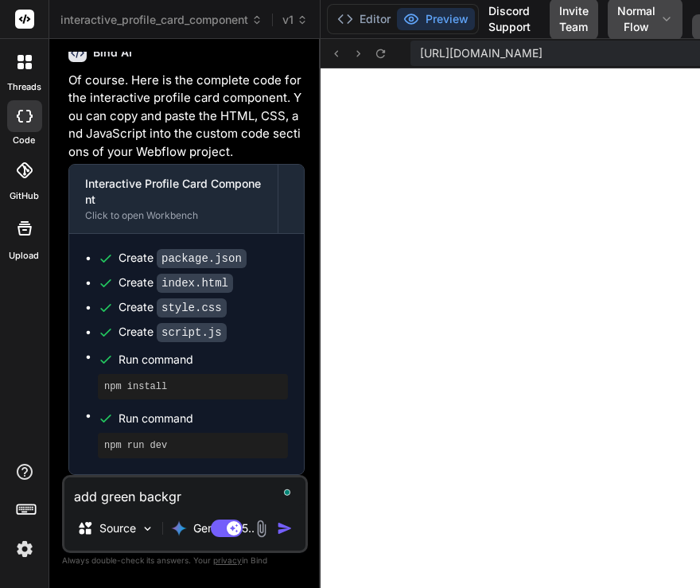
type textarea "add green backgro"
type textarea "x"
type textarea "add green backgrou"
type textarea "x"
type textarea "add green backgroun"
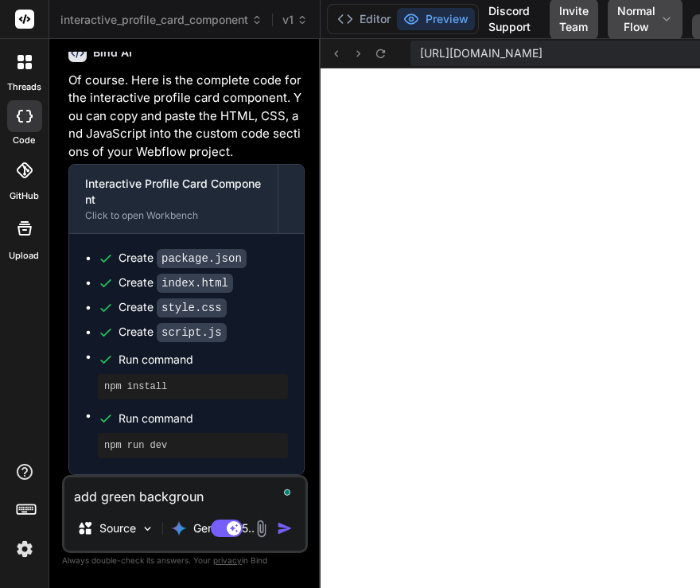
type textarea "x"
type textarea "add green background"
type textarea "x"
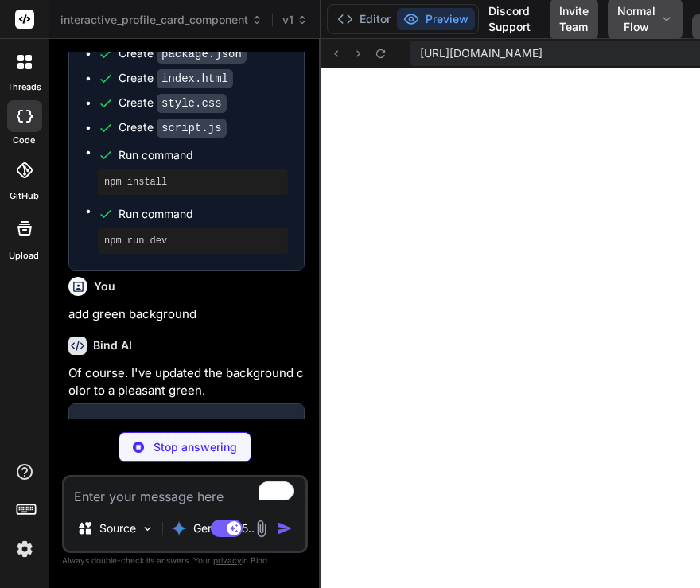
scroll to position [1996, 0]
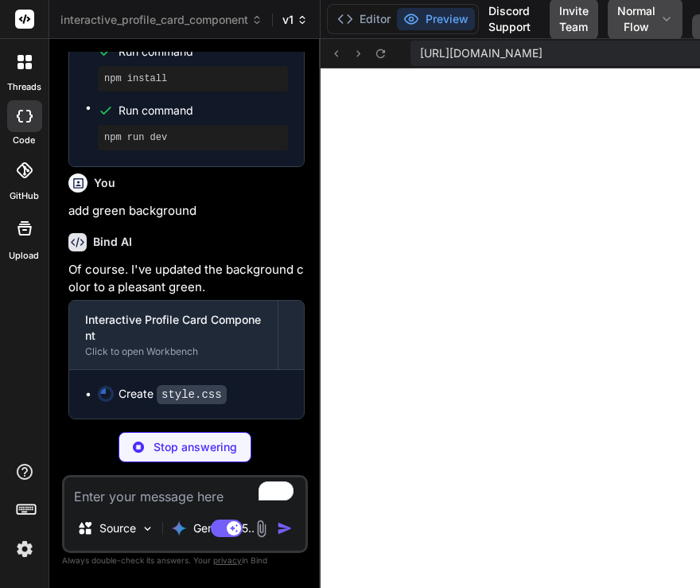
type textarea "x"
type textarea "max-width: 300px; } }"
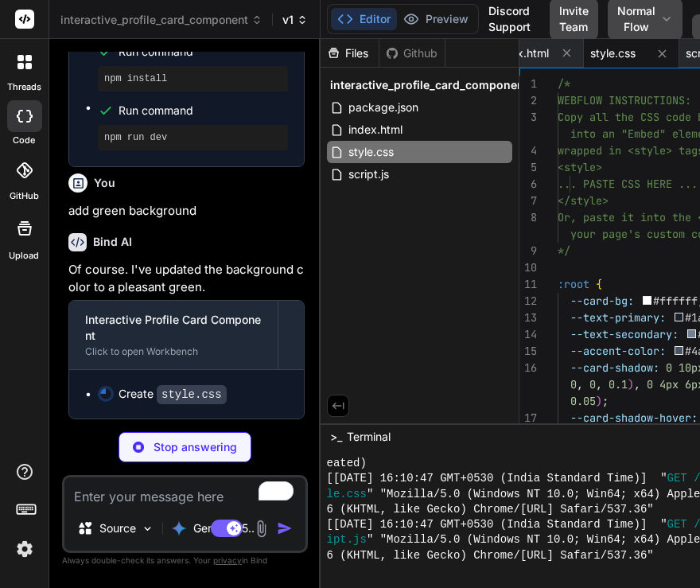
type textarea "x"
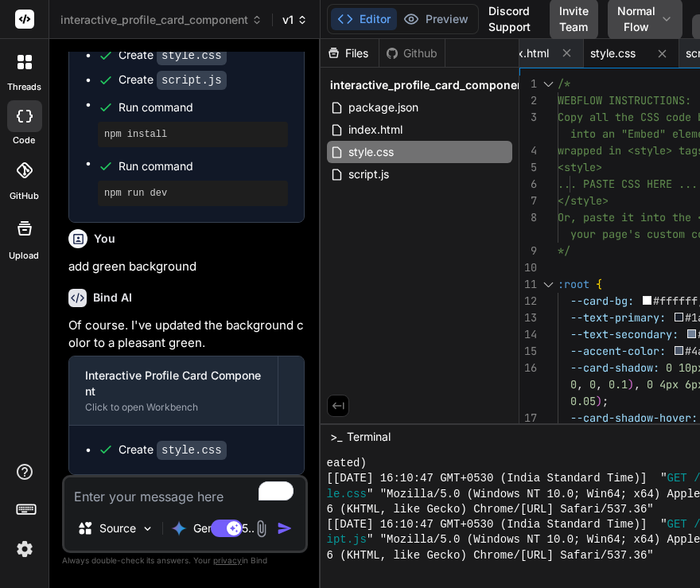
click at [286, 25] on span "v1" at bounding box center [295, 20] width 25 height 16
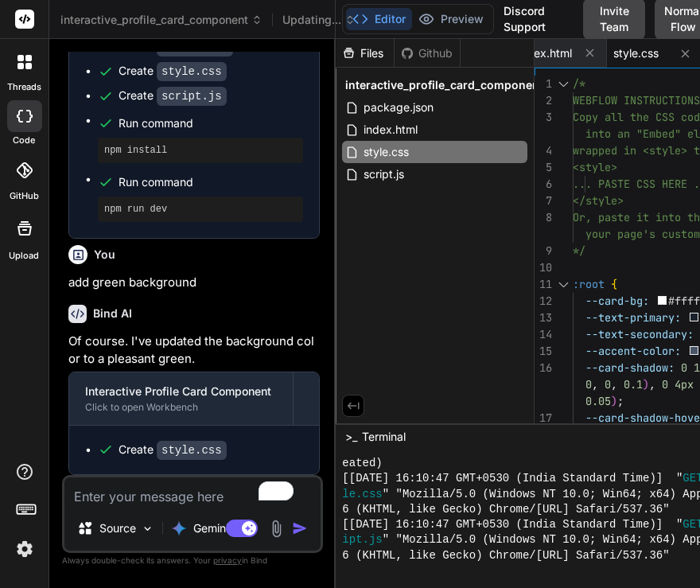
type textarea "} }"
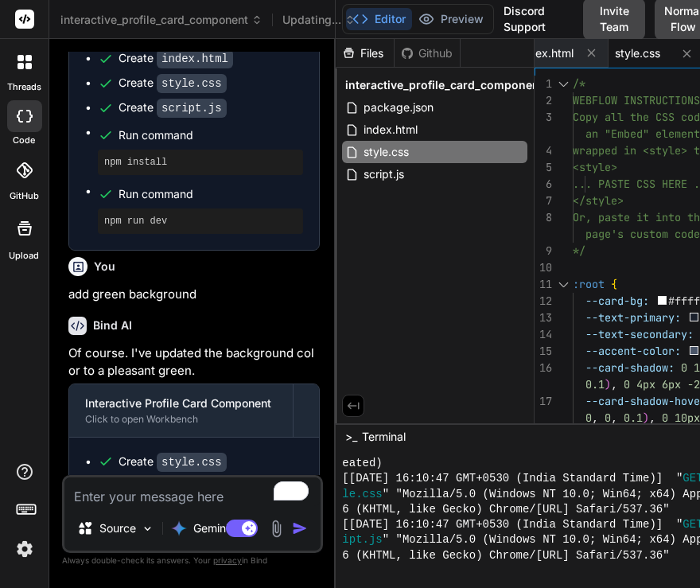
type textarea "x"
type textarea "max-width: 300px; } }"
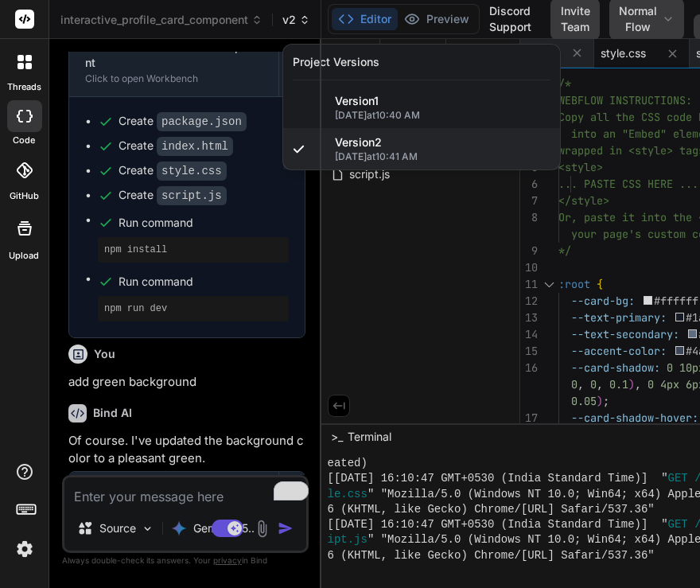
scroll to position [1940, 0]
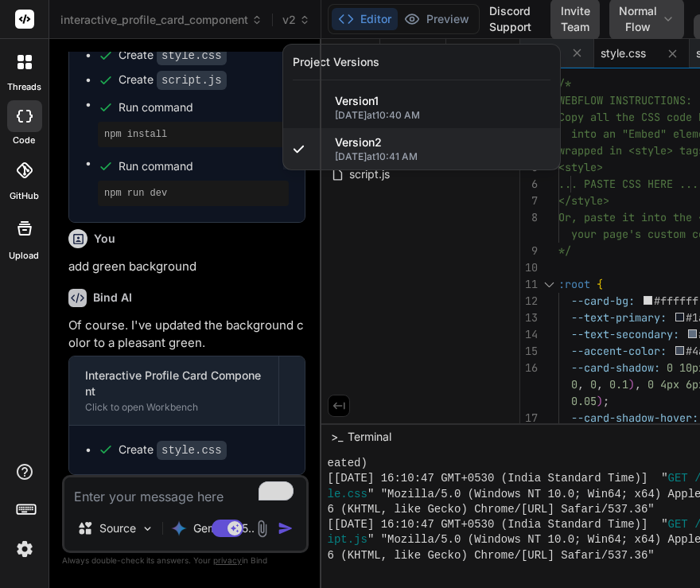
click at [443, 14] on div at bounding box center [350, 294] width 700 height 588
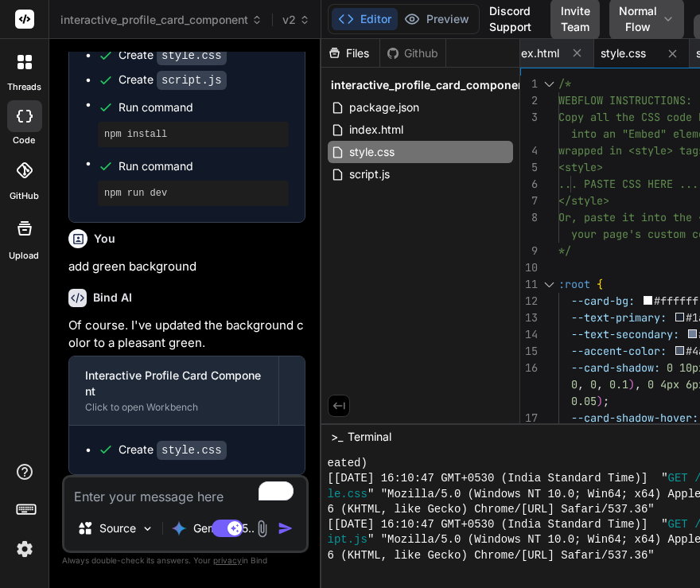
click at [443, 14] on button "Preview" at bounding box center [437, 19] width 78 height 22
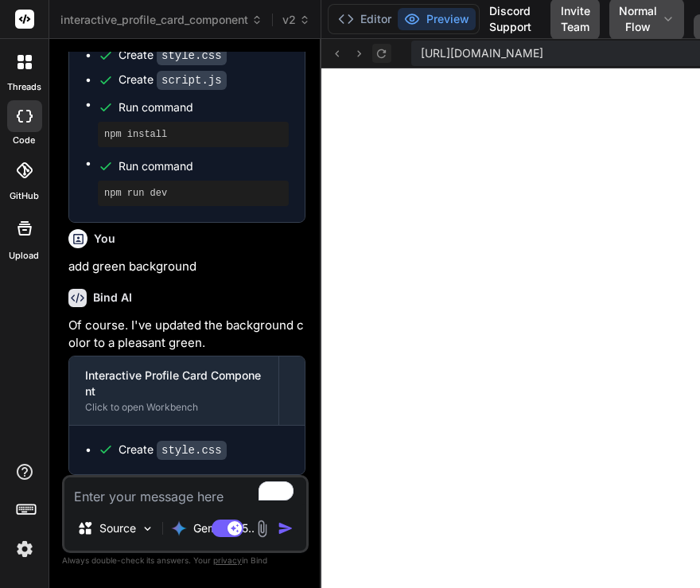
click at [380, 49] on icon at bounding box center [381, 53] width 9 height 9
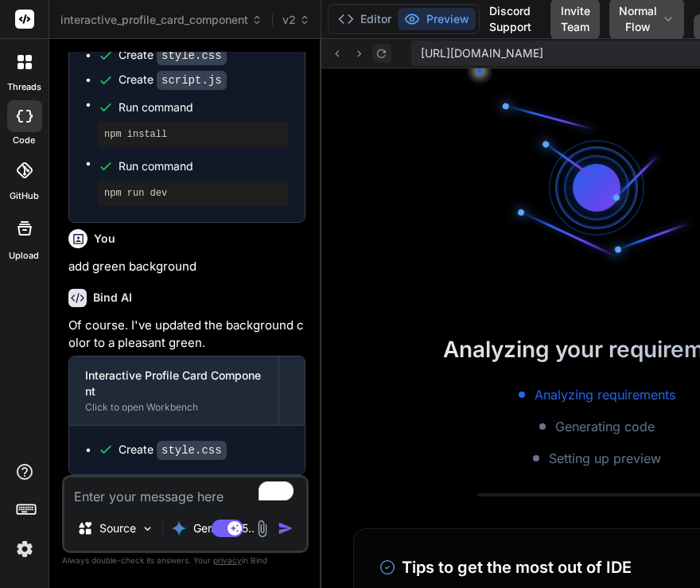
scroll to position [1073, 0]
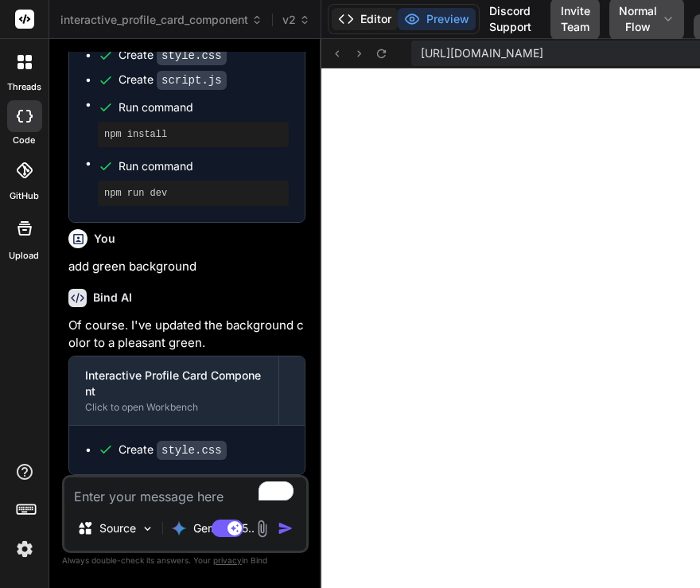
click at [370, 22] on button "Editor" at bounding box center [365, 19] width 66 height 22
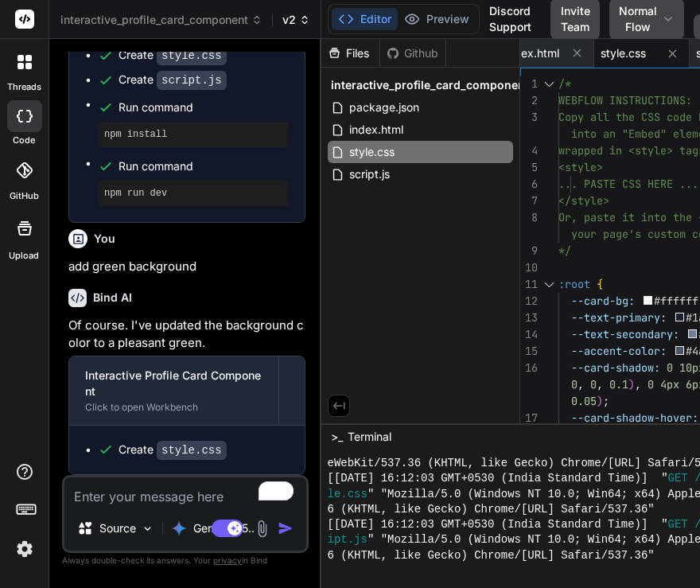
click at [298, 21] on span "v2" at bounding box center [297, 20] width 28 height 16
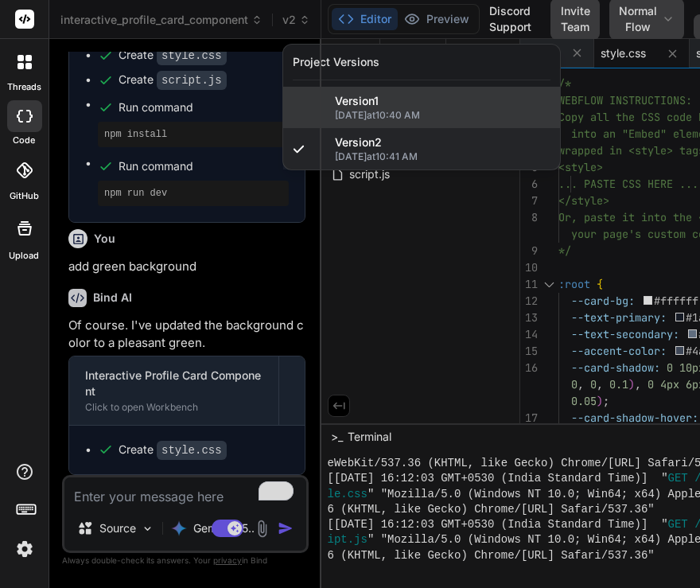
click at [393, 93] on div "Version 1" at bounding box center [443, 101] width 216 height 16
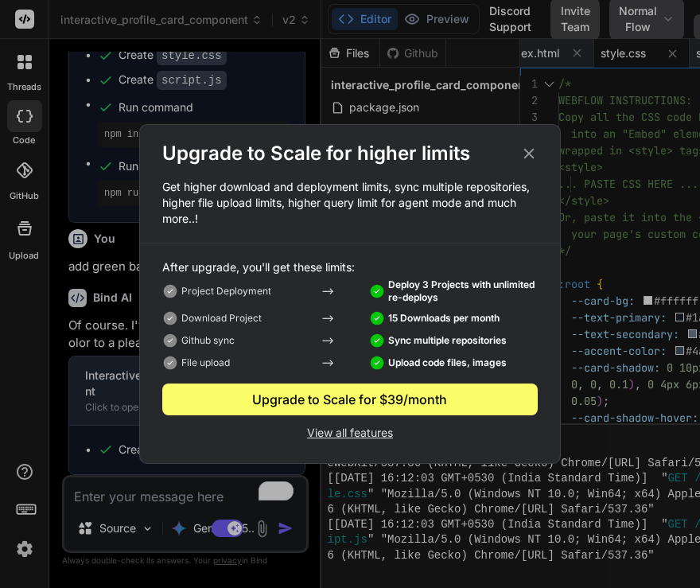
click at [528, 149] on icon at bounding box center [530, 154] width 18 height 18
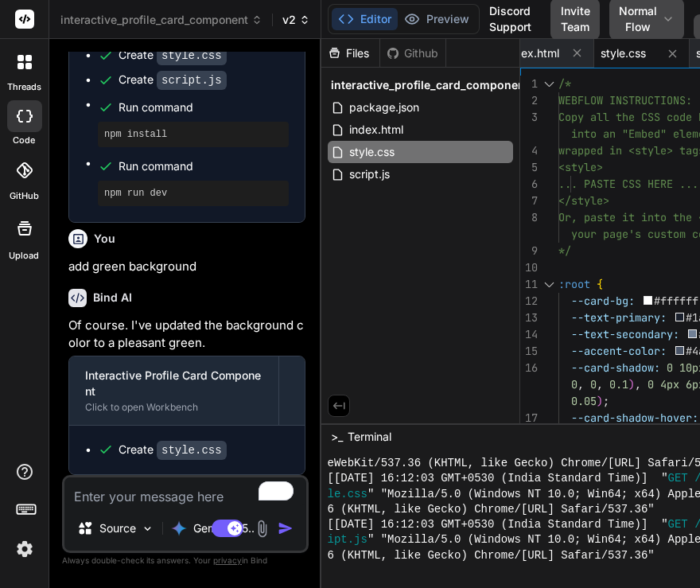
click at [298, 19] on span "v2" at bounding box center [297, 20] width 28 height 16
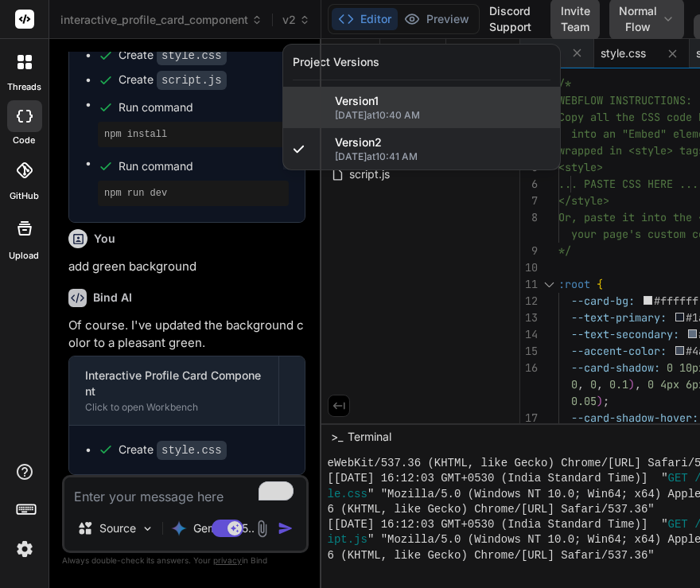
click at [351, 107] on span "Version 1" at bounding box center [357, 101] width 44 height 16
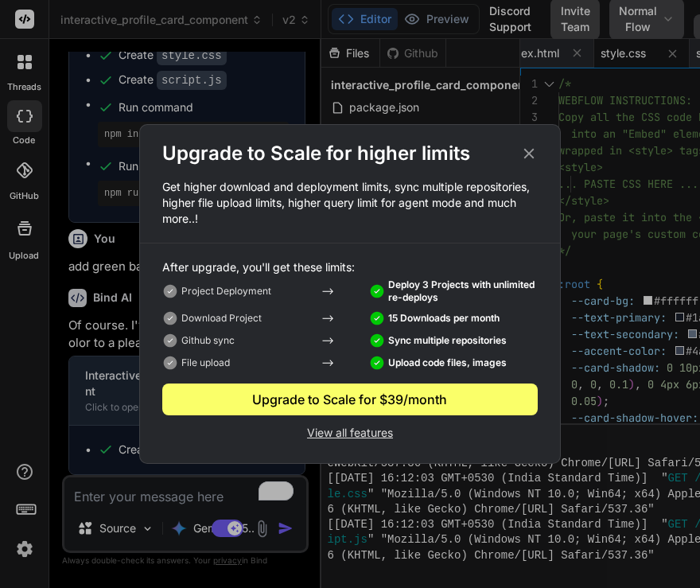
click at [113, 352] on div "Upgrade to Scale for higher limits Get higher download and deployment limits, s…" at bounding box center [350, 294] width 700 height 588
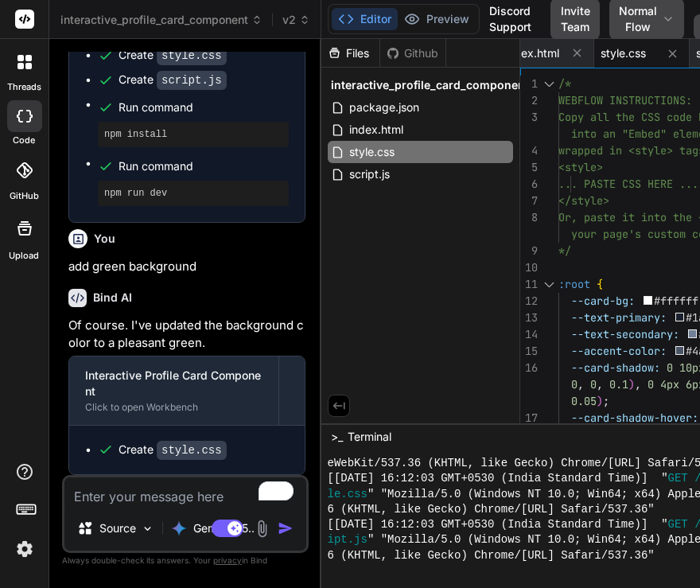
click at [29, 536] on img at bounding box center [24, 549] width 27 height 27
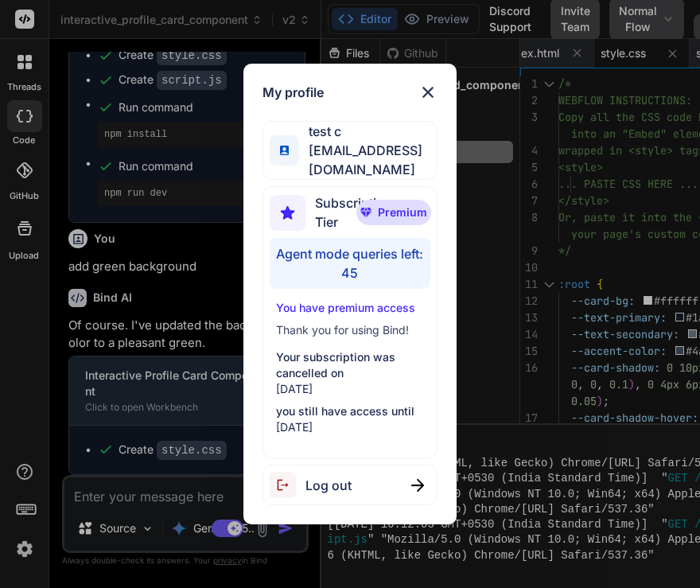
click at [369, 474] on div "Log out" at bounding box center [351, 485] width 176 height 41
type textarea "x"
type textarea "@media (max-width: 480px) { .card { width: 100%; max-width: 300px; } }"
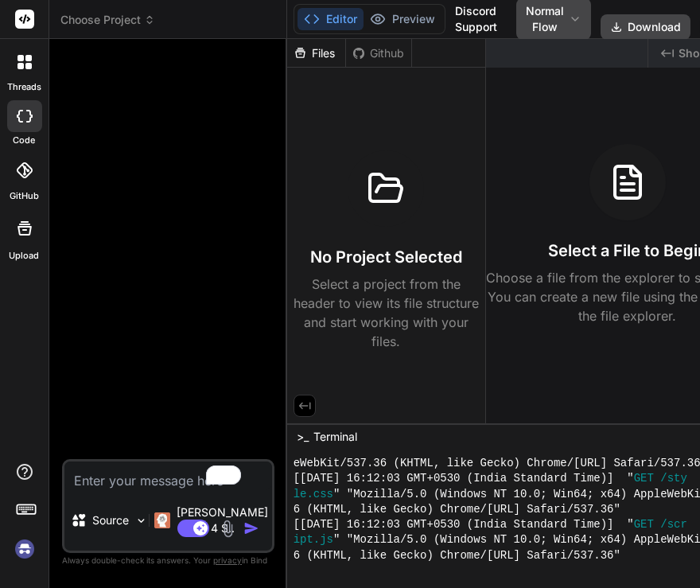
scroll to position [0, 0]
type textarea "x"
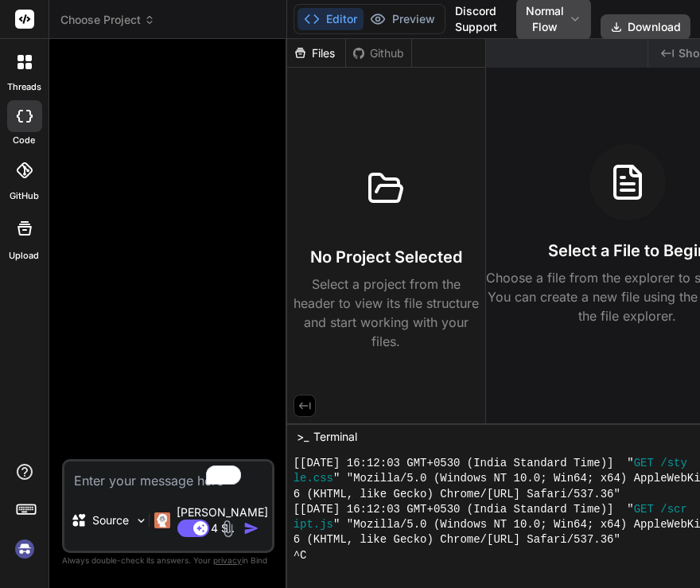
scroll to position [1149, 0]
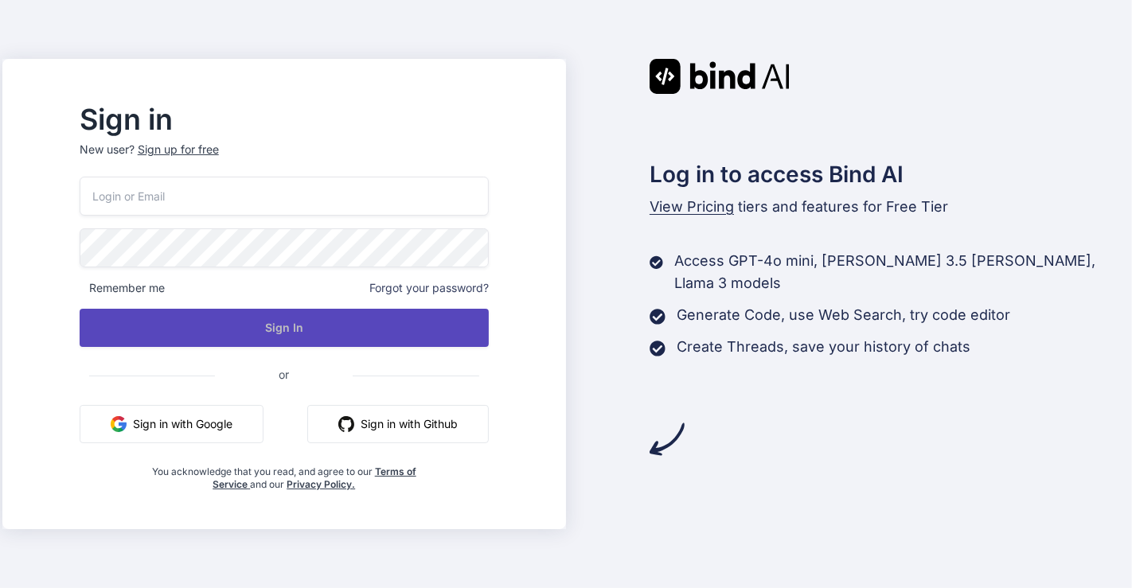
type input "[EMAIL_ADDRESS][DOMAIN_NAME]"
click at [229, 326] on button "Sign In" at bounding box center [284, 328] width 409 height 38
